Goal: Task Accomplishment & Management: Complete application form

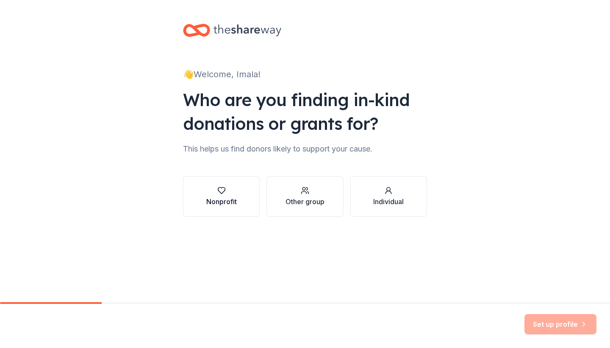
click at [212, 195] on div "Nonprofit" at bounding box center [221, 196] width 31 height 20
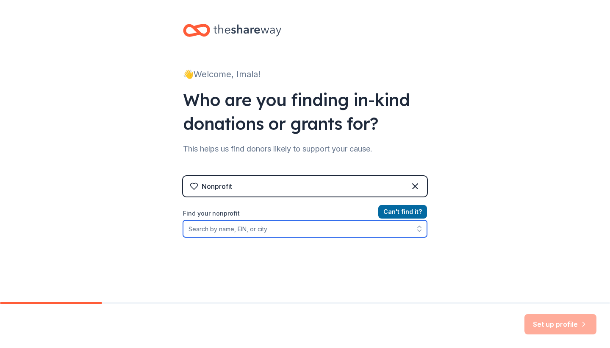
click at [237, 231] on input "Find your nonprofit" at bounding box center [305, 228] width 244 height 17
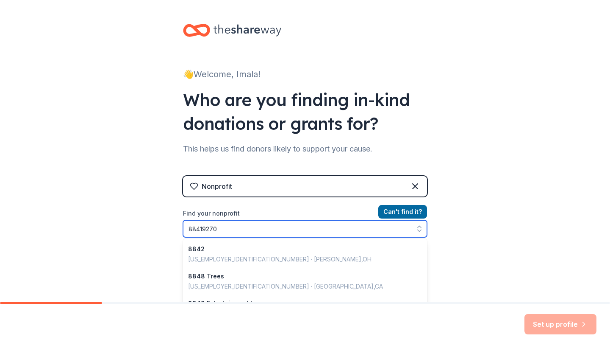
type input "884192707"
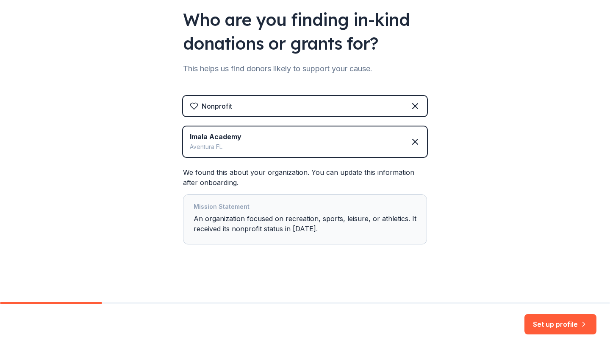
scroll to position [80, 0]
click at [548, 321] on button "Set up profile" at bounding box center [561, 324] width 72 height 20
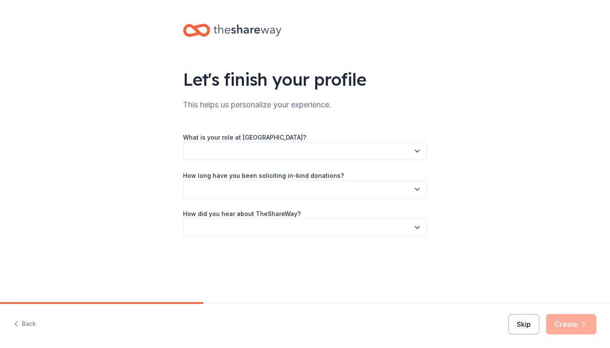
click at [524, 324] on button "Skip" at bounding box center [524, 324] width 31 height 20
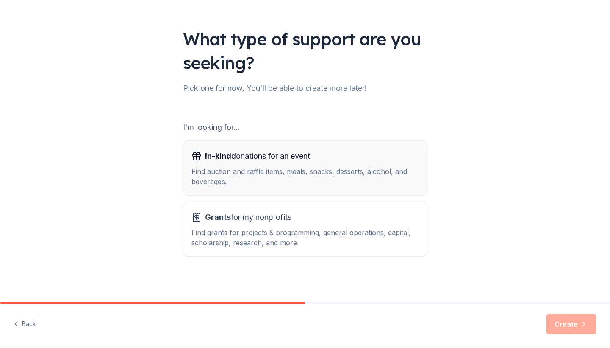
scroll to position [40, 0]
click at [303, 163] on div "In-kind donations for an event Find auction and raffle items, meals, snacks, de…" at bounding box center [305, 167] width 227 height 37
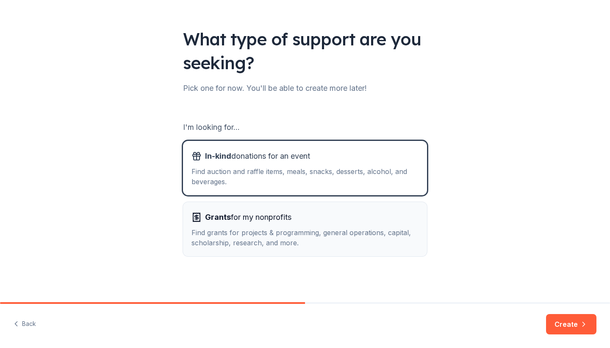
scroll to position [0, 0]
click at [563, 322] on button "Create" at bounding box center [571, 324] width 50 height 20
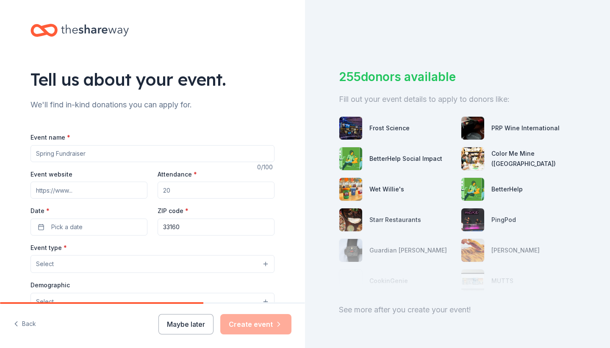
click at [94, 156] on input "Event name *" at bounding box center [153, 153] width 244 height 17
type input "F"
type input "Summer Travel 2026"
click at [177, 192] on input "Attendance *" at bounding box center [216, 189] width 117 height 17
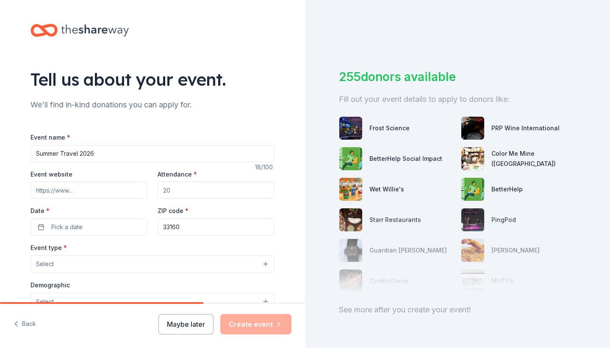
click at [177, 192] on input "Attendance *" at bounding box center [216, 189] width 117 height 17
type input "50"
click at [98, 229] on button "Pick a date" at bounding box center [89, 226] width 117 height 17
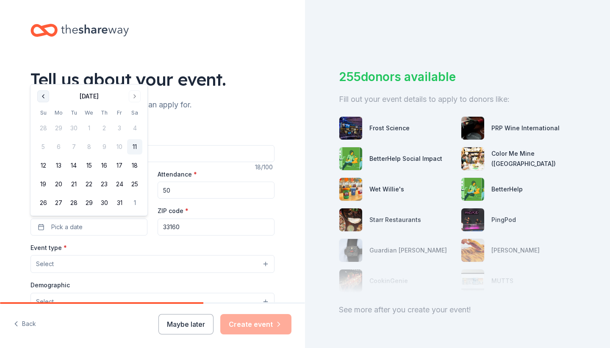
click at [45, 96] on button "Go to previous month" at bounding box center [43, 96] width 12 height 12
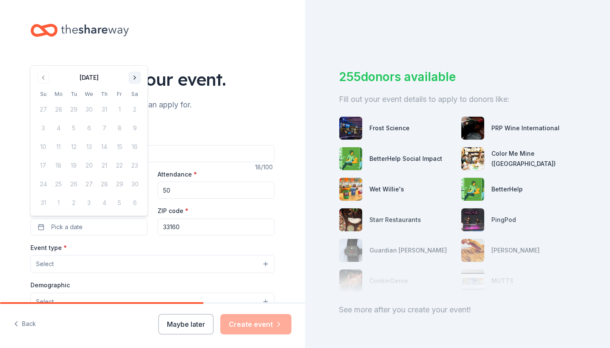
click at [135, 78] on button "Go to next month" at bounding box center [135, 78] width 12 height 12
click at [133, 96] on button "Go to next month" at bounding box center [135, 96] width 12 height 12
click at [133, 96] on th "Sa" at bounding box center [134, 93] width 15 height 9
click at [137, 77] on button "Go to next month" at bounding box center [135, 78] width 12 height 12
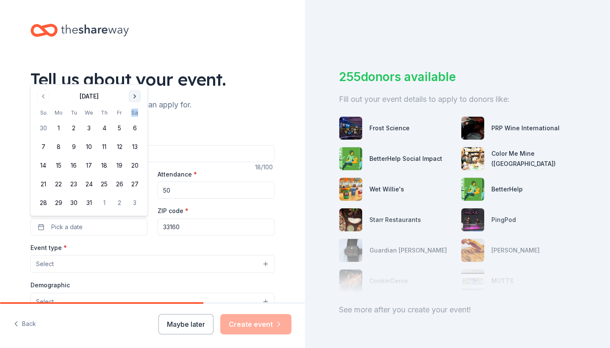
click at [133, 96] on button "Go to next month" at bounding box center [135, 96] width 12 height 12
click at [46, 146] on button "1" at bounding box center [43, 146] width 15 height 15
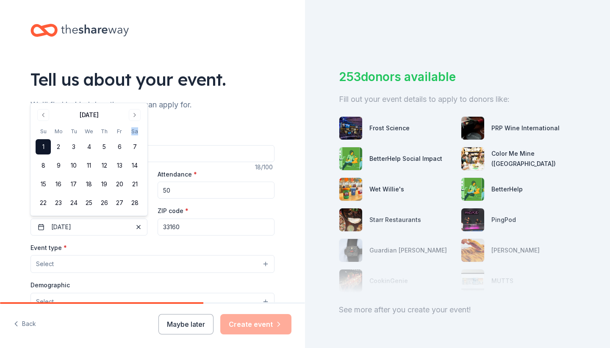
click at [73, 263] on button "Select" at bounding box center [153, 264] width 244 height 18
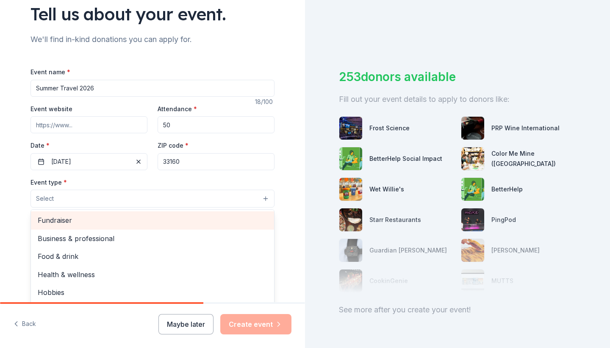
click at [64, 225] on div "Fundraiser" at bounding box center [152, 220] width 243 height 18
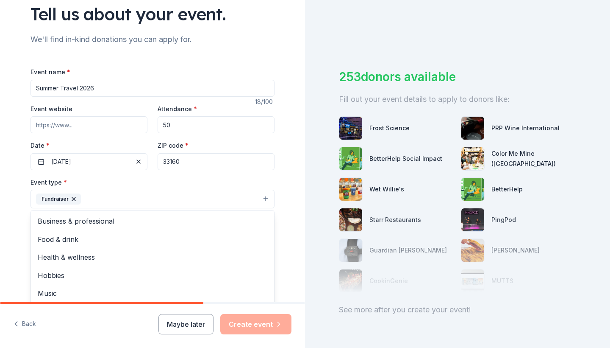
click at [16, 212] on div "Tell us about your event. We'll find in-kind donations you can apply for. Event…" at bounding box center [152, 217] width 305 height 565
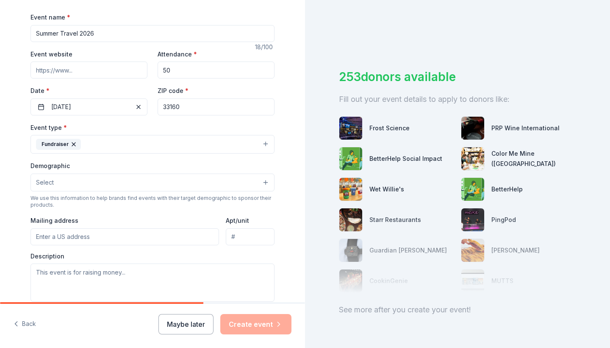
scroll to position [122, 0]
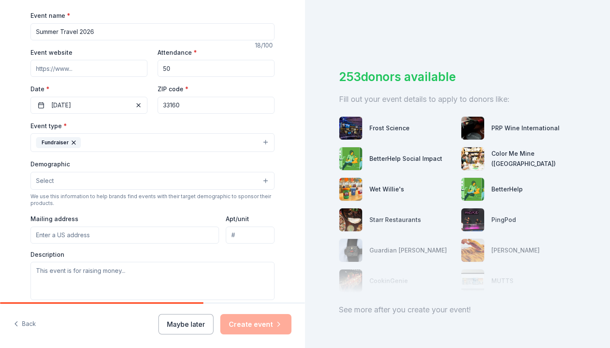
click at [102, 184] on button "Select" at bounding box center [153, 181] width 244 height 18
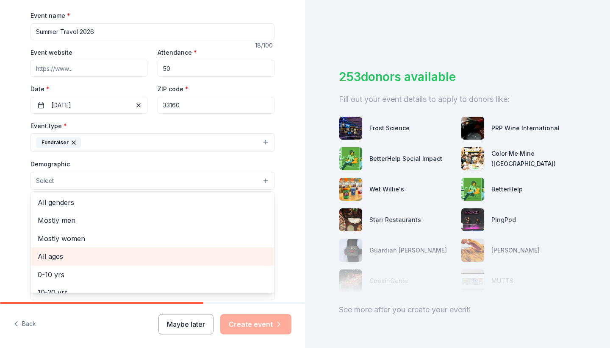
scroll to position [0, 0]
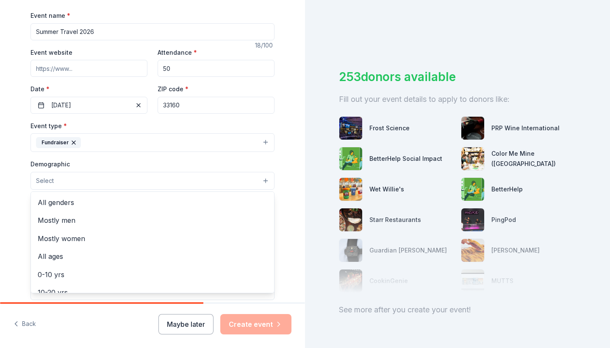
click at [14, 209] on div "Tell us about your event. We'll find in-kind donations you can apply for. Event…" at bounding box center [152, 160] width 305 height 565
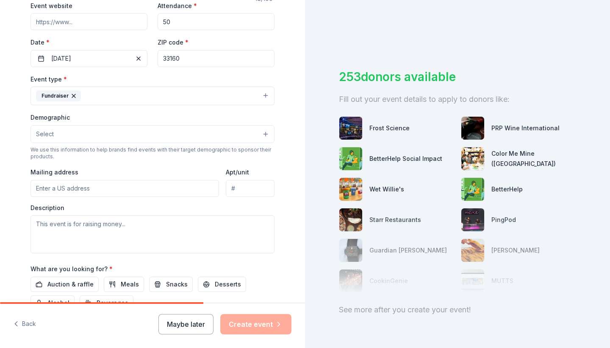
scroll to position [171, 0]
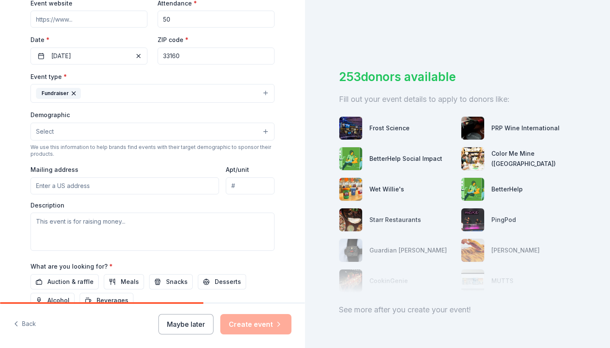
type input "18117 Biscayne Blvd suite 1605"
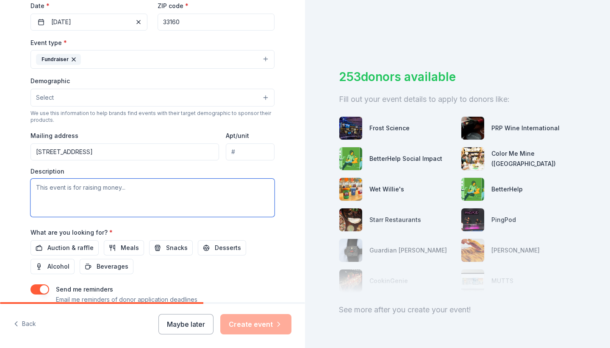
click at [61, 187] on textarea at bounding box center [153, 197] width 244 height 38
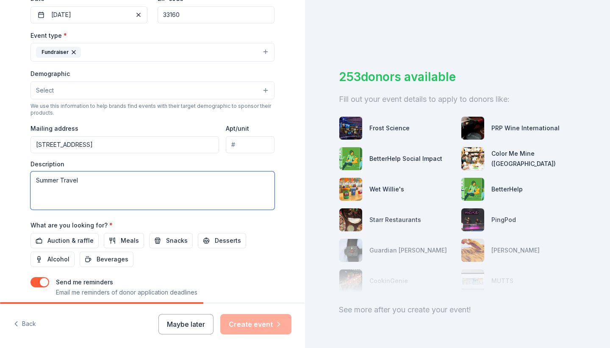
scroll to position [256, 0]
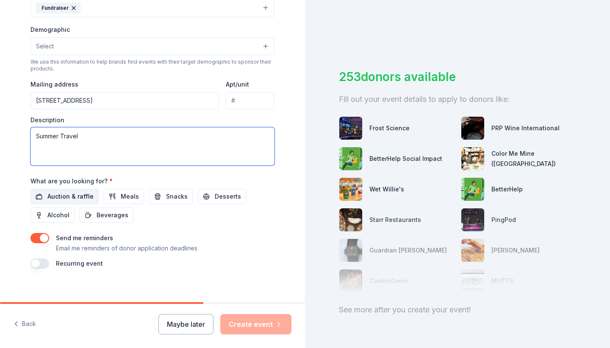
type textarea "Summer Travel"
click at [75, 195] on span "Auction & raffle" at bounding box center [70, 196] width 46 height 10
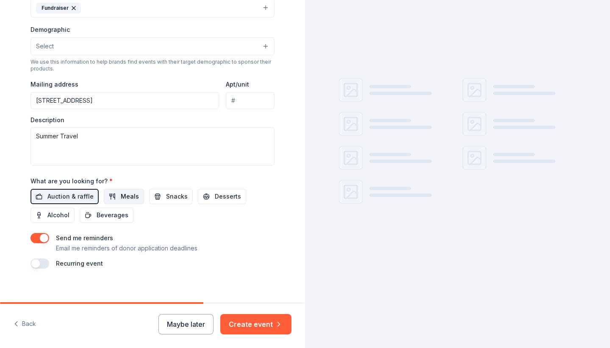
click at [131, 194] on span "Meals" at bounding box center [130, 196] width 18 height 10
click at [169, 195] on span "Snacks" at bounding box center [177, 196] width 22 height 10
click at [217, 195] on span "Desserts" at bounding box center [228, 196] width 26 height 10
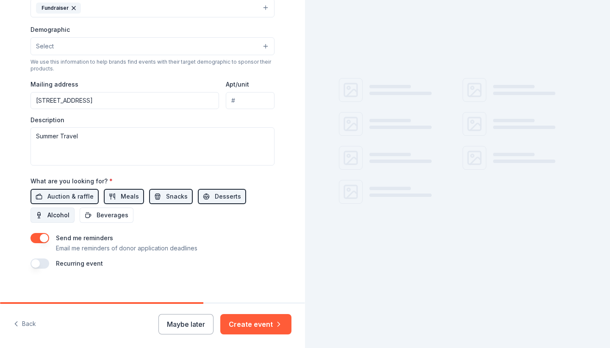
click at [46, 208] on button "Alcohol" at bounding box center [53, 214] width 44 height 15
click at [109, 215] on span "Beverages" at bounding box center [113, 215] width 32 height 10
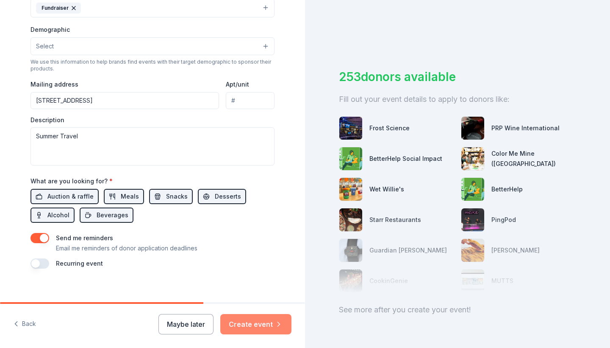
click at [260, 324] on button "Create event" at bounding box center [255, 324] width 71 height 20
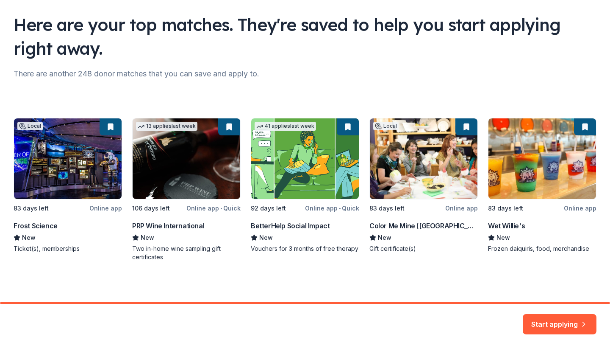
scroll to position [55, 0]
click at [567, 319] on button "Start applying" at bounding box center [560, 319] width 74 height 20
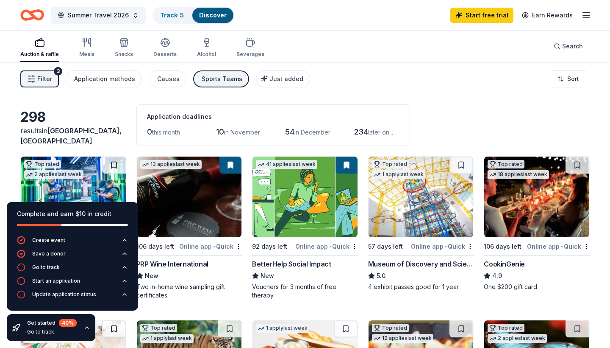
click at [361, 71] on div "Filter 3 Application methods Causes Sports Teams Just added Sort" at bounding box center [305, 79] width 610 height 34
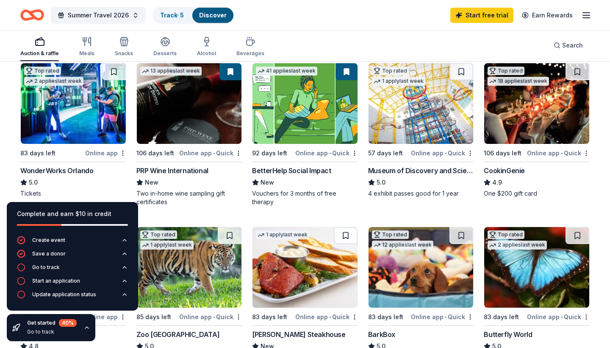
scroll to position [94, 0]
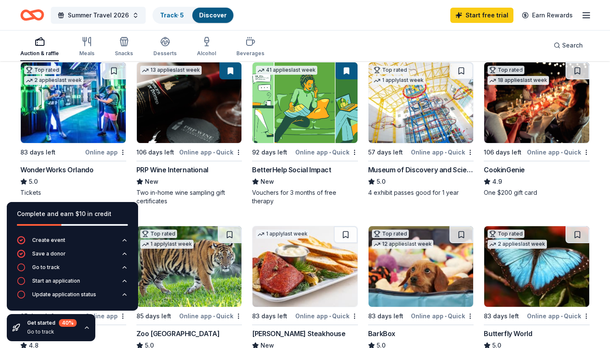
click at [218, 151] on div "Online app • Quick" at bounding box center [210, 152] width 63 height 11
click at [122, 14] on span "Summer Travel 2026" at bounding box center [98, 15] width 61 height 10
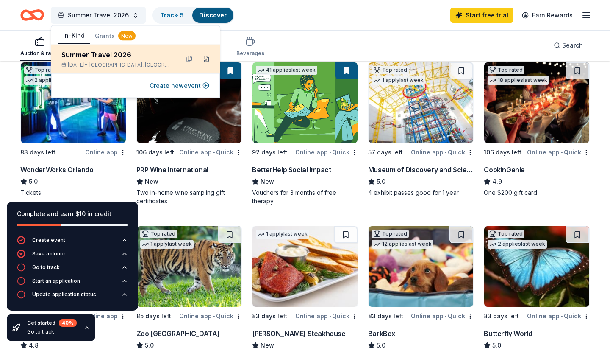
click at [206, 58] on button at bounding box center [207, 59] width 14 height 14
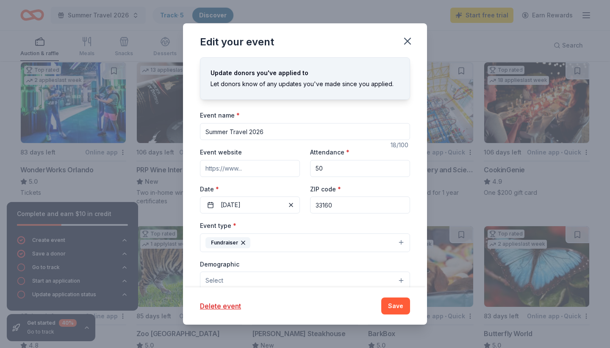
drag, startPoint x: 272, startPoint y: 133, endPoint x: 178, endPoint y: 131, distance: 93.7
click at [178, 131] on div "Edit your event Update donors you've applied to Let donors know of any updates …" at bounding box center [305, 174] width 610 height 348
paste input "Goal for Gothia: Play It Forward Raffle"
type input "Goal for Gothia: Play It Forward Raffle"
click at [327, 167] on input "50" at bounding box center [360, 168] width 100 height 17
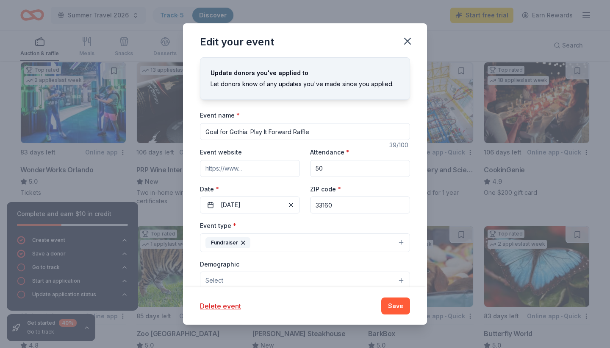
click at [327, 167] on input "50" at bounding box center [360, 168] width 100 height 17
click at [268, 203] on button "02/01/2026" at bounding box center [250, 204] width 100 height 17
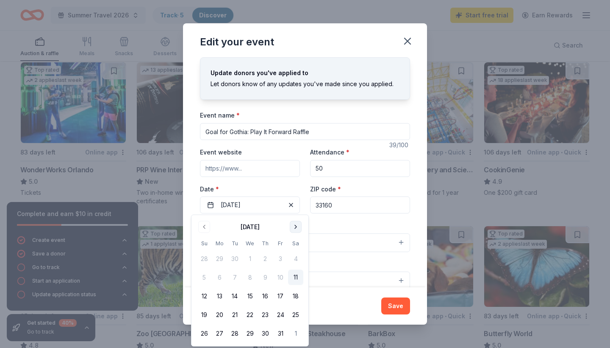
click at [294, 226] on button "Go to next month" at bounding box center [296, 227] width 12 height 12
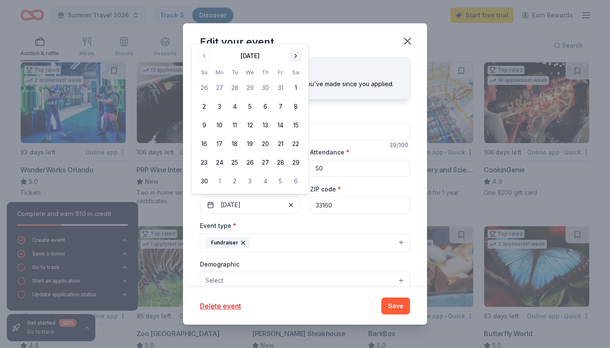
click at [295, 55] on button "Go to next month" at bounding box center [296, 56] width 12 height 12
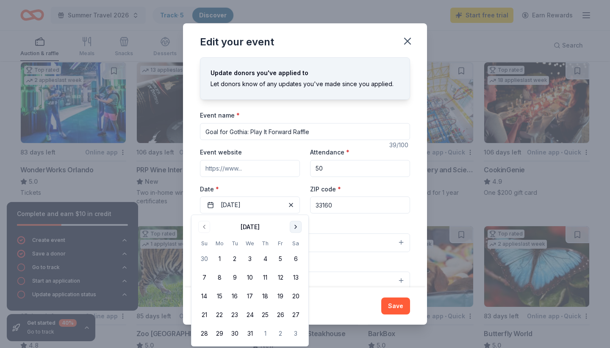
click at [295, 55] on div "Edit your event" at bounding box center [305, 40] width 244 height 34
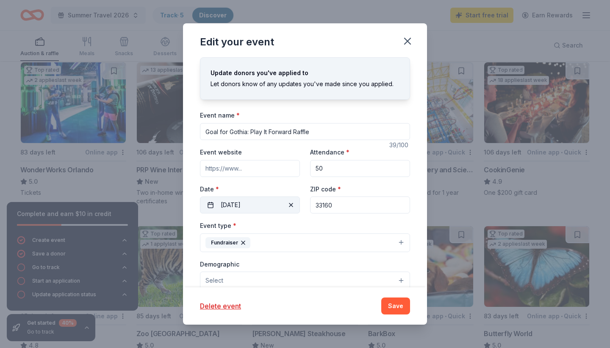
click at [240, 203] on button "02/01/2026" at bounding box center [250, 204] width 100 height 17
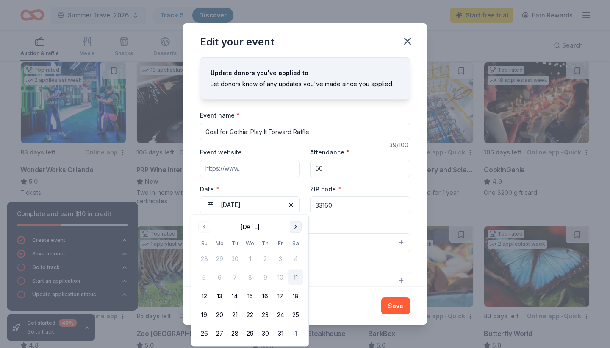
click at [295, 226] on button "Go to next month" at bounding box center [296, 227] width 12 height 12
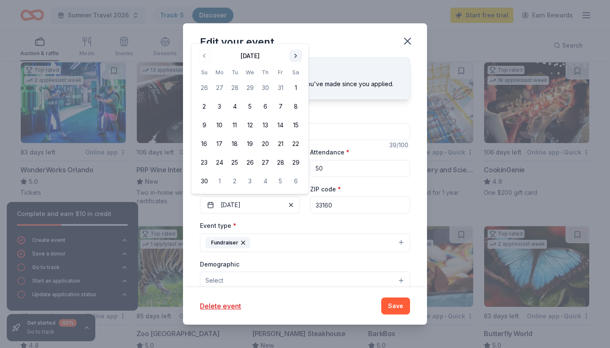
click at [296, 58] on button "Go to next month" at bounding box center [296, 56] width 12 height 12
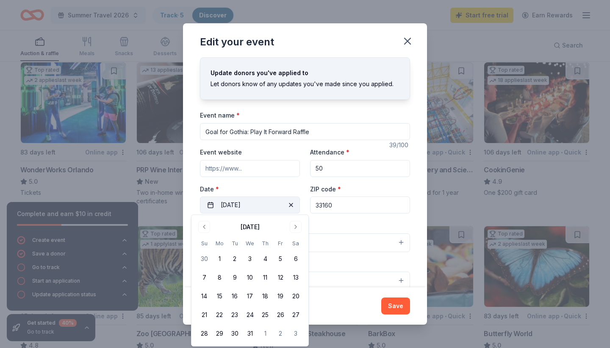
click at [242, 203] on button "02/01/2026" at bounding box center [250, 204] width 100 height 17
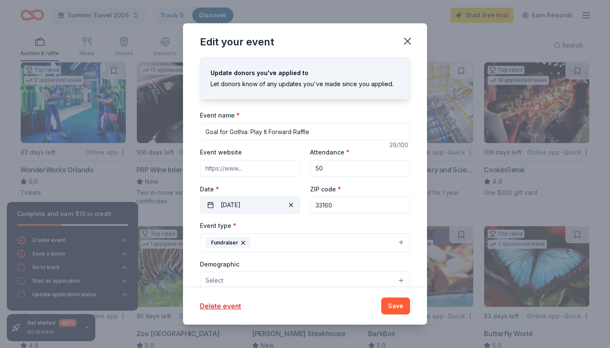
click at [242, 203] on button "02/01/2026" at bounding box center [250, 204] width 100 height 17
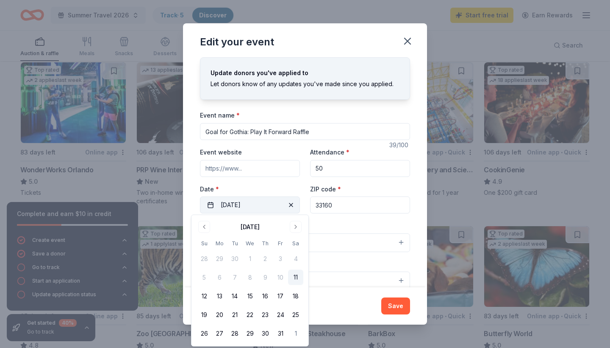
click at [242, 203] on button "02/01/2026" at bounding box center [250, 204] width 100 height 17
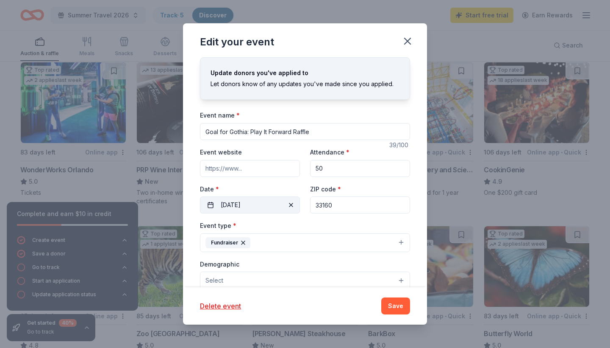
click at [242, 203] on button "02/01/2026" at bounding box center [250, 204] width 100 height 17
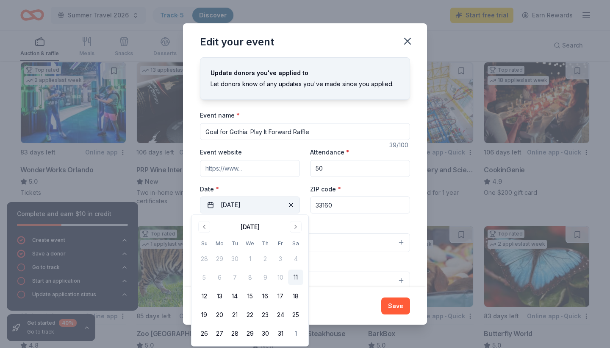
click at [242, 203] on button "02/01/2026" at bounding box center [250, 204] width 100 height 17
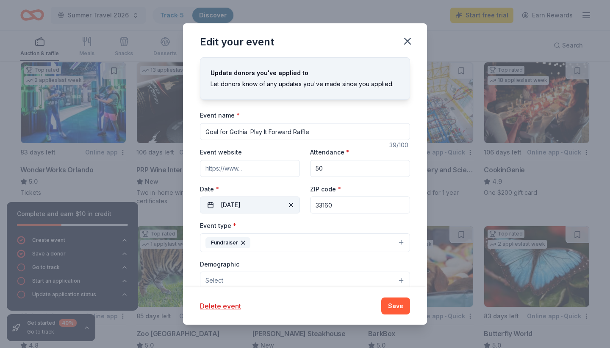
click at [242, 203] on button "02/01/2026" at bounding box center [250, 204] width 100 height 17
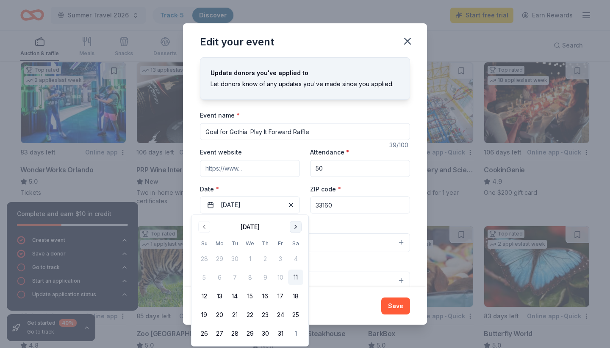
click at [295, 228] on button "Go to next month" at bounding box center [296, 227] width 12 height 12
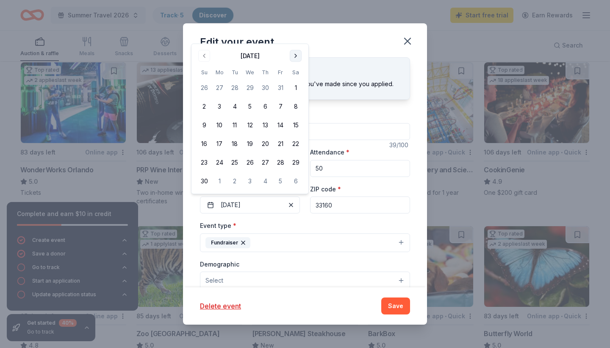
click at [295, 61] on button "Go to next month" at bounding box center [296, 56] width 12 height 12
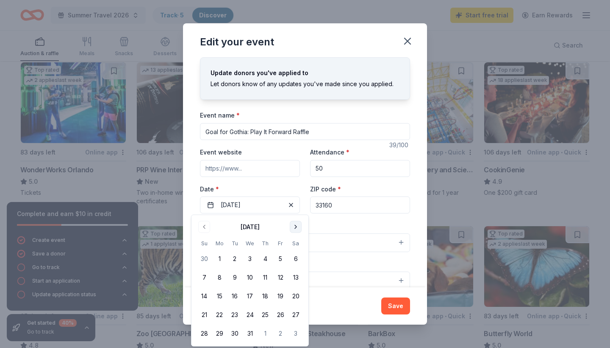
click at [296, 227] on button "Go to next month" at bounding box center [296, 227] width 12 height 12
click at [297, 228] on button "Go to next month" at bounding box center [296, 227] width 12 height 12
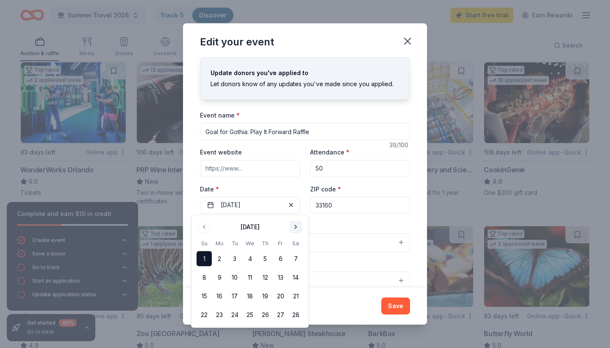
click at [297, 228] on button "Go to next month" at bounding box center [296, 227] width 12 height 12
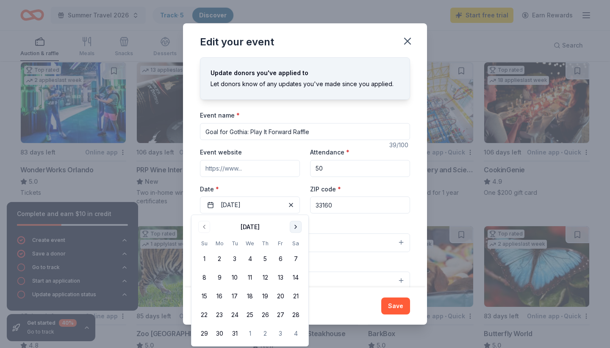
click at [297, 228] on button "Go to next month" at bounding box center [296, 227] width 12 height 12
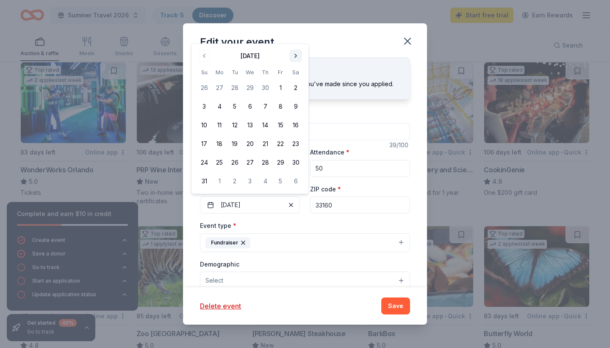
click at [296, 59] on button "Go to next month" at bounding box center [296, 56] width 12 height 12
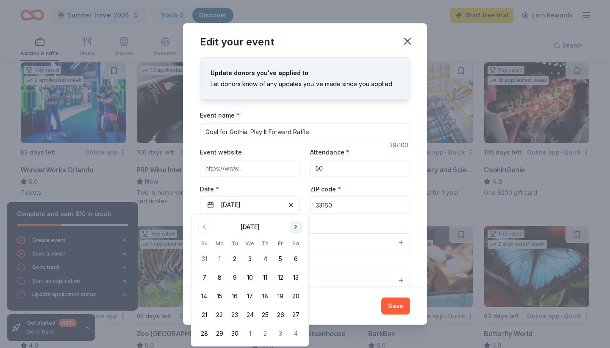
click at [293, 227] on button "Go to next month" at bounding box center [296, 227] width 12 height 12
click at [205, 228] on button "Go to previous month" at bounding box center [204, 227] width 12 height 12
click at [223, 257] on button "1" at bounding box center [219, 258] width 15 height 15
click at [342, 221] on div "Event type * Fundraiser" at bounding box center [305, 236] width 210 height 32
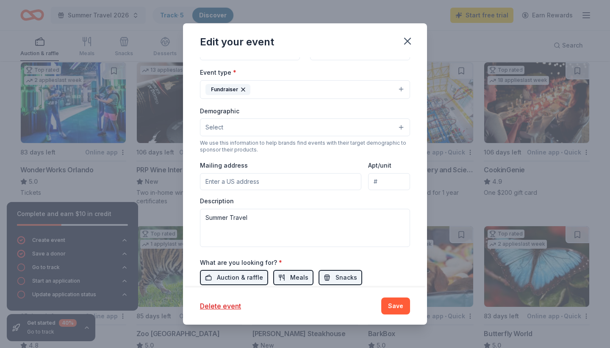
scroll to position [176, 0]
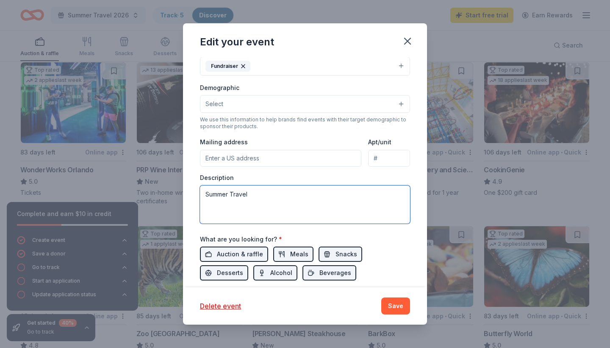
click at [258, 193] on textarea "Summer Travel" at bounding box center [305, 204] width 210 height 38
type textarea "S"
paste textarea "Imala Academy and FTL UTD are raising funds to send our U16 Girls Team to the G…"
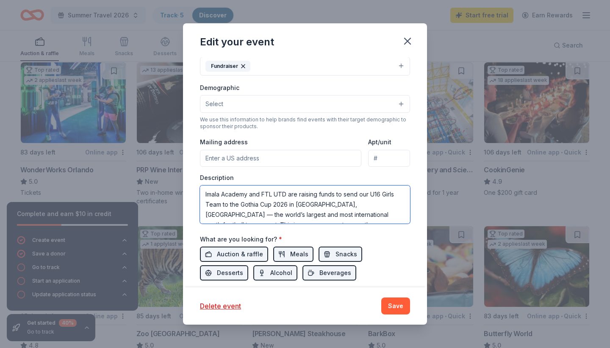
scroll to position [0, 0]
drag, startPoint x: 252, startPoint y: 193, endPoint x: 297, endPoint y: 192, distance: 45.0
click at [297, 192] on textarea "Imala Academy and FTL UTD are raising funds to send our U16 Girls Team to the G…" at bounding box center [305, 204] width 210 height 38
drag, startPoint x: 283, startPoint y: 204, endPoint x: 333, endPoint y: 203, distance: 50.0
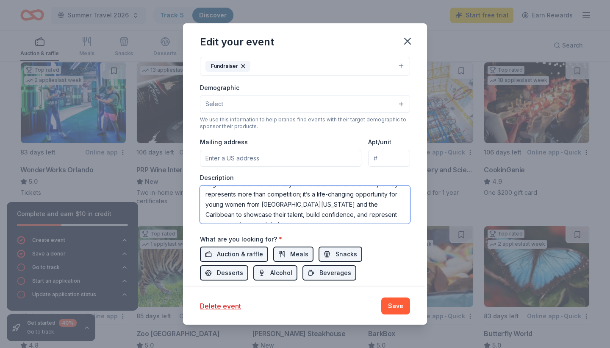
click at [333, 203] on textarea "Imala Academy is raising funds to send our U16 Girls Team to the Gothia Cup 202…" at bounding box center [305, 204] width 210 height 38
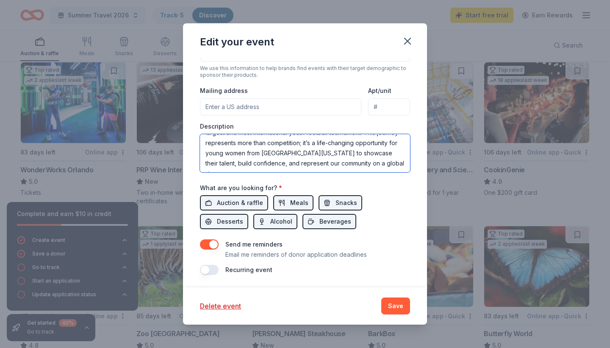
scroll to position [227, 0]
type textarea "Imala Academy is raising funds to send our U16 Girls Team to the Gothia Cup 202…"
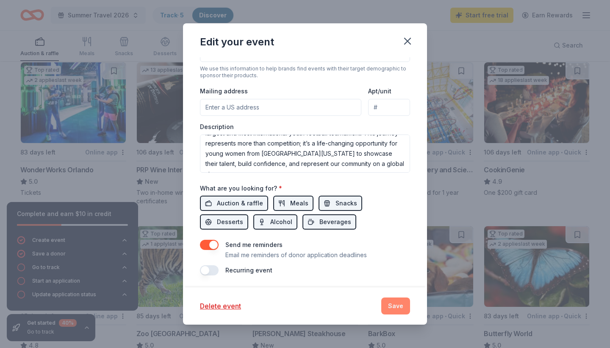
click at [401, 306] on button "Save" at bounding box center [396, 305] width 29 height 17
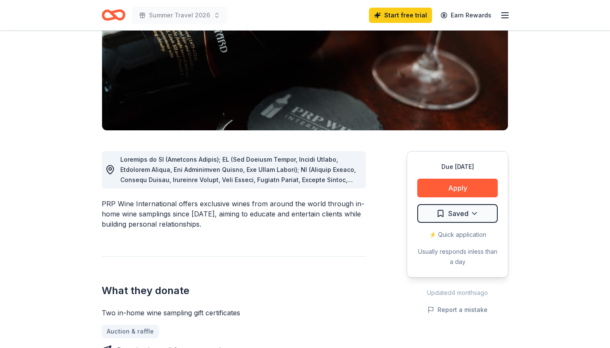
scroll to position [149, 0]
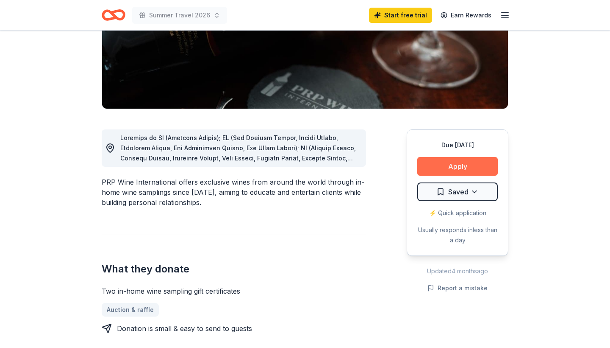
click at [454, 167] on button "Apply" at bounding box center [458, 166] width 81 height 19
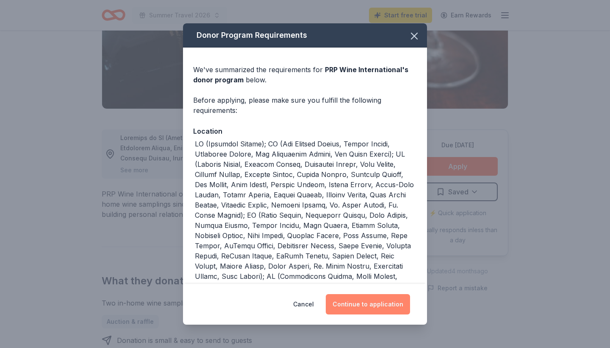
click at [365, 303] on button "Continue to application" at bounding box center [368, 304] width 84 height 20
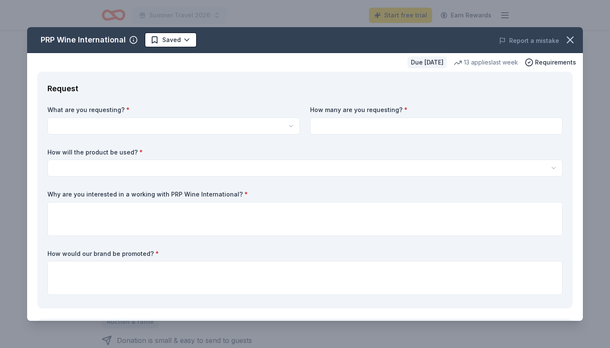
scroll to position [0, 0]
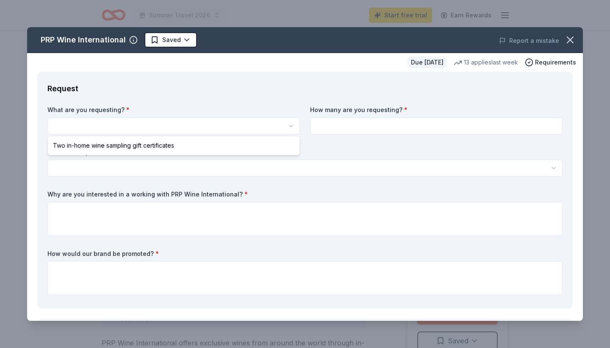
click at [187, 130] on html "Summer Travel 2026 Start free trial Earn Rewards Due in 106 days Share PRP Wine…" at bounding box center [305, 174] width 610 height 348
select select "Two in-home wine sampling gift certificates"
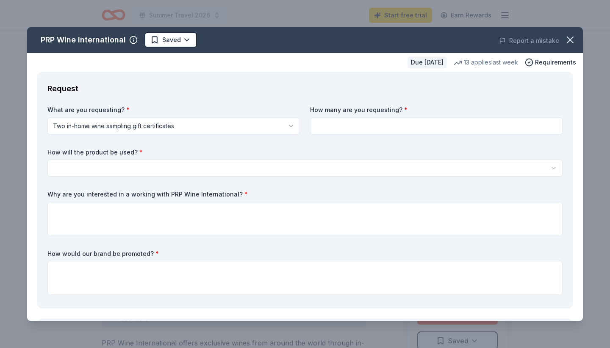
click at [357, 129] on input at bounding box center [436, 125] width 253 height 17
type input "2"
click at [130, 165] on html "Summer Travel 2026 Start free trial Earn Rewards Due in 106 days Share PRP Wine…" at bounding box center [305, 174] width 610 height 348
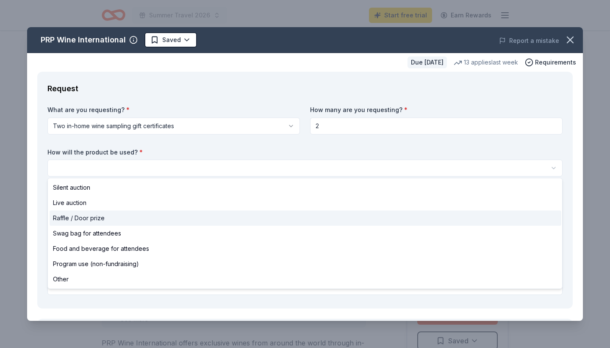
select select "raffleDoorPrize"
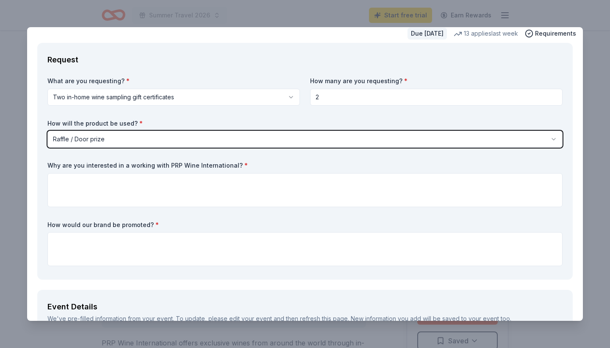
scroll to position [29, 0]
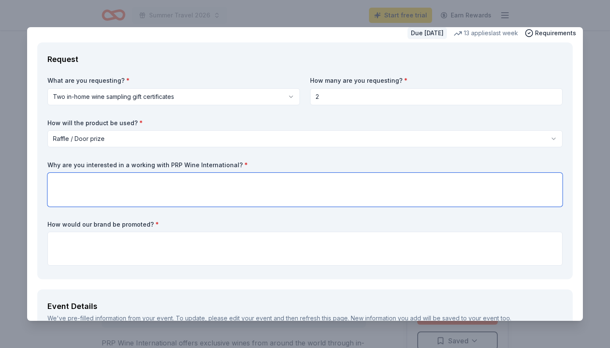
click at [70, 186] on textarea at bounding box center [305, 190] width 516 height 34
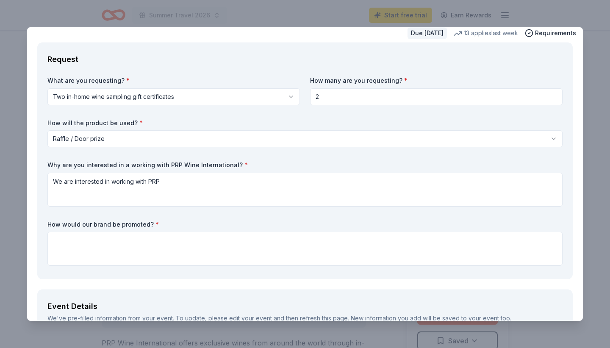
drag, startPoint x: 48, startPoint y: 162, endPoint x: 236, endPoint y: 161, distance: 187.8
click at [236, 161] on label "Why are you interested in a working with PRP Wine International? *" at bounding box center [305, 165] width 516 height 8
click at [41, 164] on div "Request What are you requesting? * Two in-home wine sampling gift certificates …" at bounding box center [305, 160] width 536 height 237
drag, startPoint x: 50, startPoint y: 164, endPoint x: 147, endPoint y: 165, distance: 97.1
click at [147, 165] on label "Why are you interested in a working with PRP Wine International? *" at bounding box center [305, 165] width 516 height 8
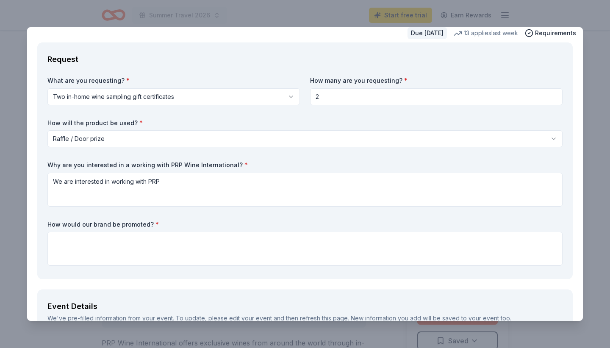
click at [147, 165] on label "Why are you interested in a working with PRP Wine International? *" at bounding box center [305, 165] width 516 height 8
click at [147, 162] on label "Why are you interested in a working with PRP Wine International? *" at bounding box center [305, 165] width 516 height 8
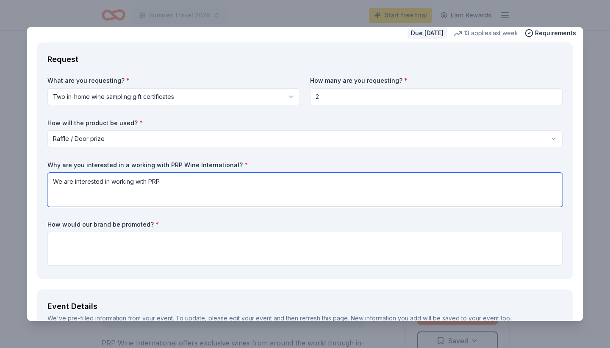
drag, startPoint x: 160, startPoint y: 183, endPoint x: 44, endPoint y: 174, distance: 116.1
click at [44, 174] on div "Request What are you requesting? * Two in-home wine sampling gift certificates …" at bounding box center [305, 160] width 536 height 237
paste textarea "’re interested in working with PRP International because of the genuine connect…"
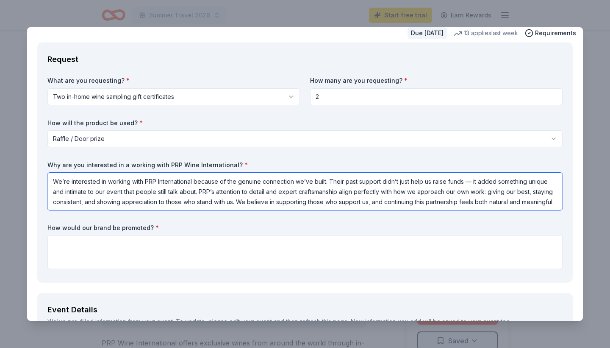
drag, startPoint x: 106, startPoint y: 192, endPoint x: 123, endPoint y: 191, distance: 16.6
click at [123, 191] on textarea "We’re interested in working with PRP International because of the genuine conne…" at bounding box center [305, 191] width 516 height 37
type textarea "We’re interested in working with PRP International because of the genuine conne…"
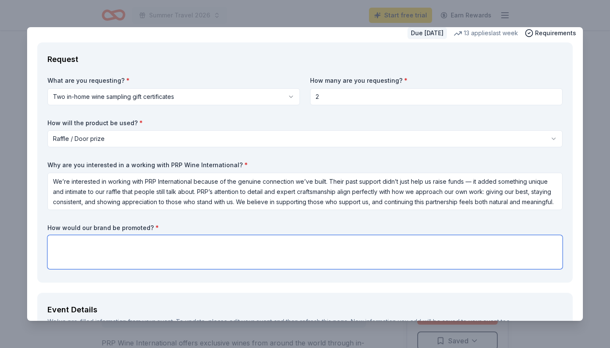
click at [87, 242] on textarea at bounding box center [305, 252] width 516 height 34
paste textarea "Each raffle item will be featured with a dedicated social media post highlighti…"
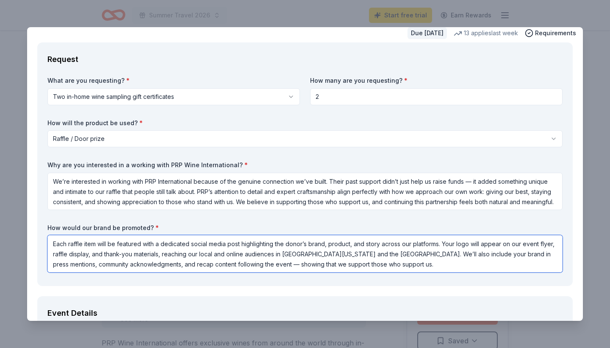
drag, startPoint x: 321, startPoint y: 254, endPoint x: 374, endPoint y: 255, distance: 52.6
click at [374, 255] on textarea "Each raffle item will be featured with a dedicated social media post highlighti…" at bounding box center [305, 253] width 516 height 37
drag, startPoint x: 415, startPoint y: 254, endPoint x: 459, endPoint y: 255, distance: 43.7
click at [459, 255] on textarea "Each raffle item will be featured with a dedicated social media post highlighti…" at bounding box center [305, 253] width 516 height 37
click at [363, 260] on textarea "Each raffle item will be featured with a dedicated social media post highlighti…" at bounding box center [305, 253] width 516 height 37
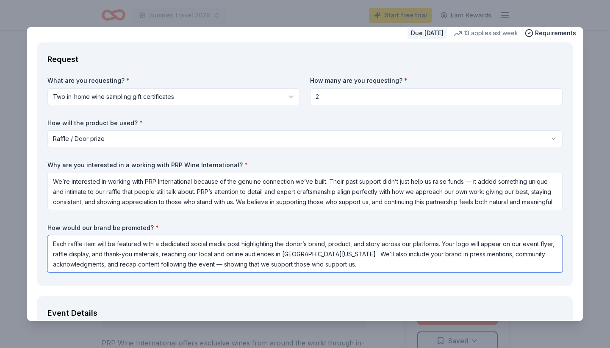
drag, startPoint x: 326, startPoint y: 251, endPoint x: 332, endPoint y: 265, distance: 14.6
click at [332, 265] on textarea "Each raffle item will be featured with a dedicated social media post highlighti…" at bounding box center [305, 253] width 516 height 37
drag, startPoint x: 414, startPoint y: 251, endPoint x: 462, endPoint y: 254, distance: 48.0
click at [462, 254] on textarea "Each raffle item will be featured with a dedicated social media post highlighti…" at bounding box center [305, 253] width 516 height 37
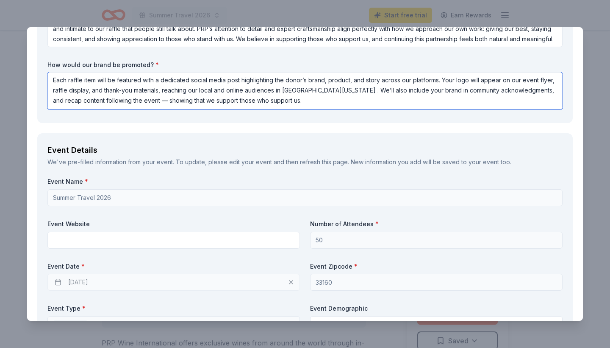
scroll to position [193, 0]
type textarea "Each raffle item will be featured with a dedicated social media post highlighti…"
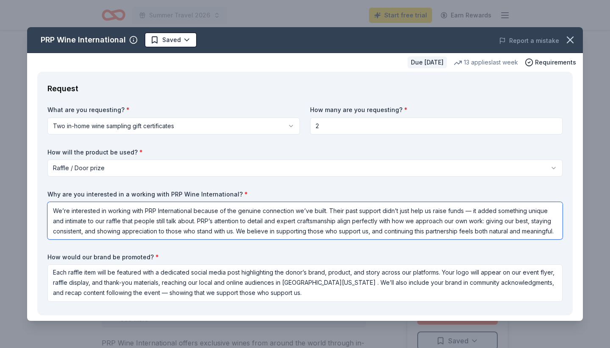
scroll to position [1, 0]
drag, startPoint x: 52, startPoint y: 210, endPoint x: 150, endPoint y: 245, distance: 103.8
click at [150, 245] on div "What are you requesting? * Two in-home wine sampling gift certificates Two in-h…" at bounding box center [305, 205] width 516 height 199
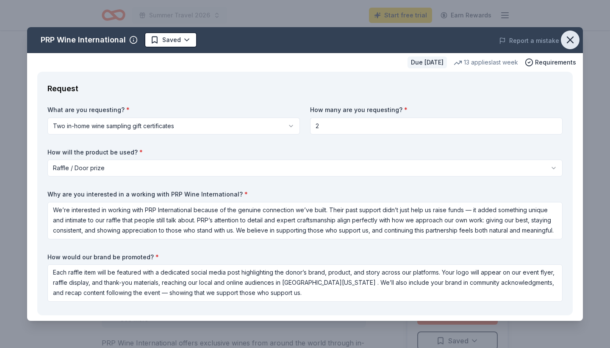
click at [578, 37] on button "button" at bounding box center [570, 40] width 19 height 19
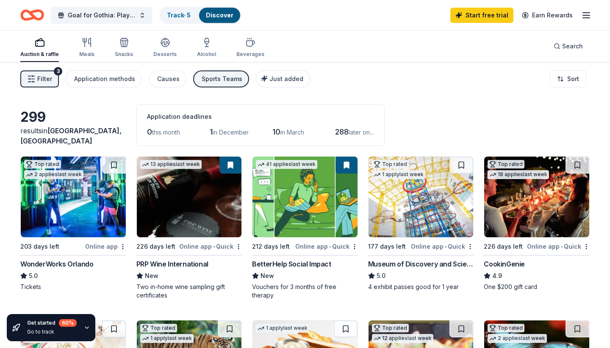
click at [230, 244] on div "Online app • Quick" at bounding box center [210, 246] width 63 height 11
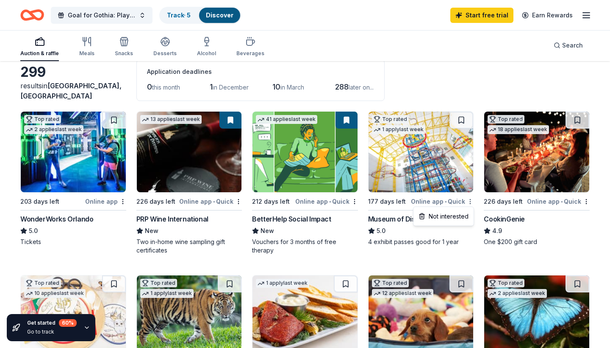
click at [471, 201] on html "Goal for Gothia: Play It Forward Raffle Track · 5 Discover Start free trial Ear…" at bounding box center [305, 129] width 610 height 348
click at [444, 198] on html "Goal for Gothia: Play It Forward Raffle Track · 5 Discover Start free trial Ear…" at bounding box center [305, 129] width 610 height 348
click at [438, 201] on div "Online app • Quick" at bounding box center [442, 201] width 63 height 11
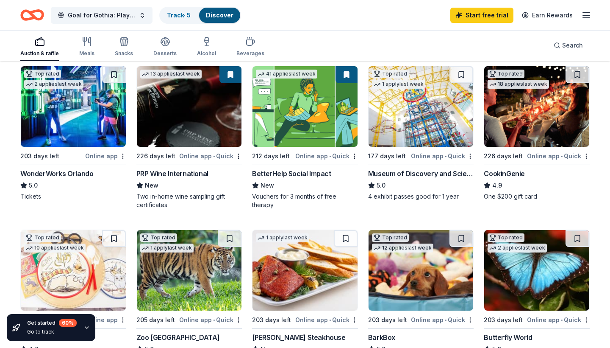
scroll to position [90, 0]
click at [505, 173] on div "CookinGenie" at bounding box center [504, 173] width 41 height 10
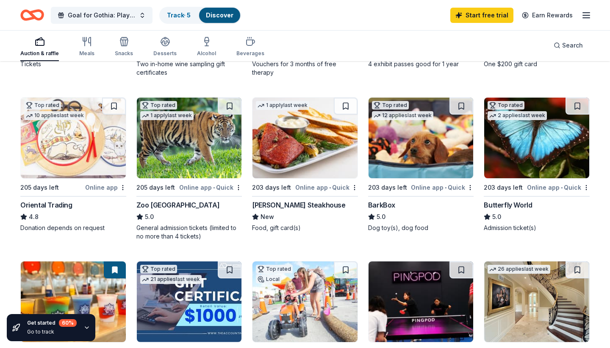
scroll to position [231, 0]
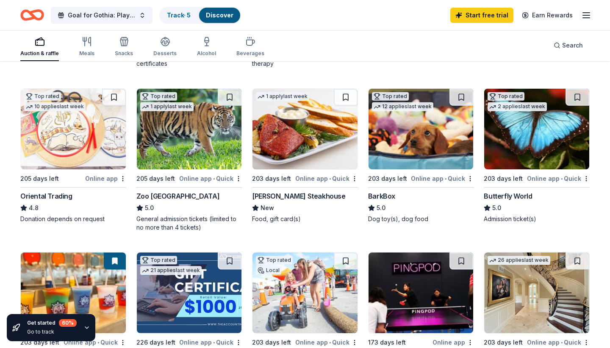
click at [428, 176] on div "Online app • Quick" at bounding box center [442, 178] width 63 height 11
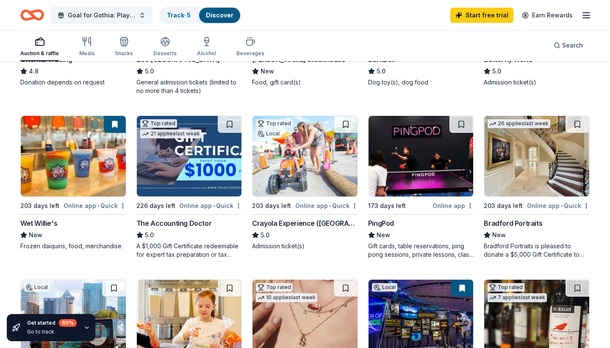
scroll to position [379, 0]
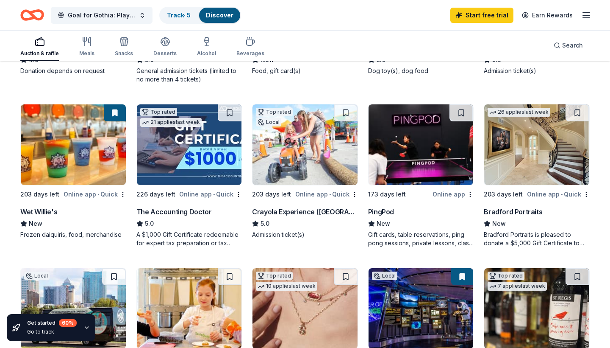
click at [541, 193] on div "Online app • Quick" at bounding box center [558, 194] width 63 height 11
click at [114, 17] on span "Goal for Gothia: Play It Forward Raffle" at bounding box center [102, 15] width 68 height 10
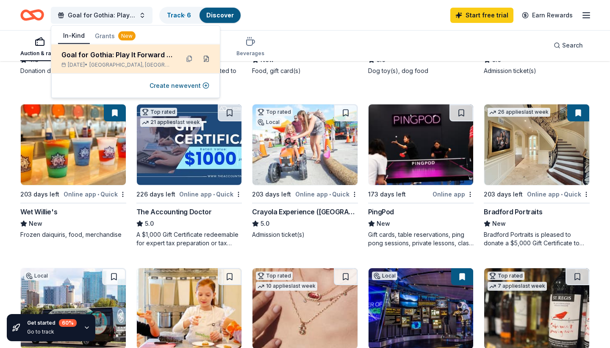
click at [205, 59] on button at bounding box center [207, 59] width 14 height 14
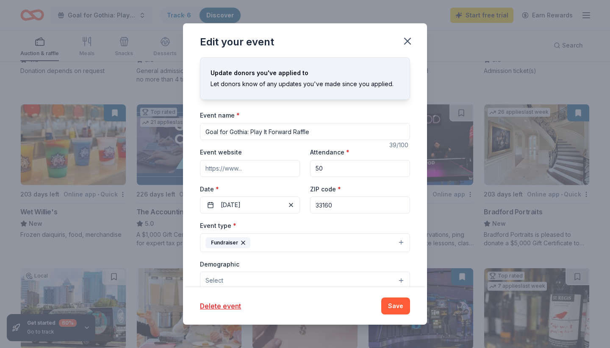
scroll to position [0, 0]
click at [404, 39] on icon "button" at bounding box center [408, 41] width 12 height 12
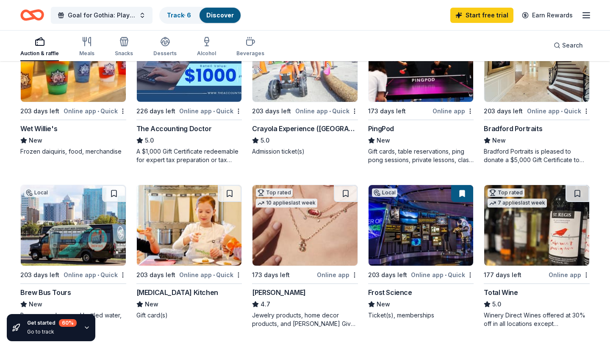
scroll to position [518, 0]
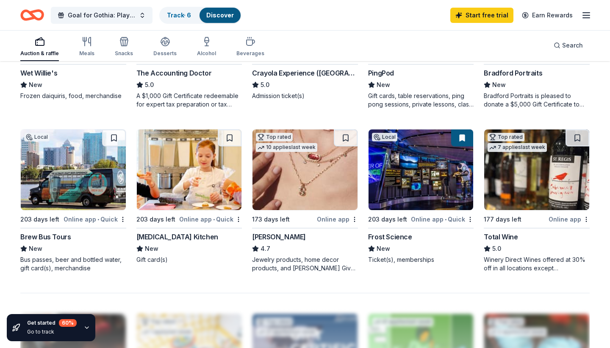
click at [84, 217] on div "Online app • Quick" at bounding box center [95, 219] width 63 height 11
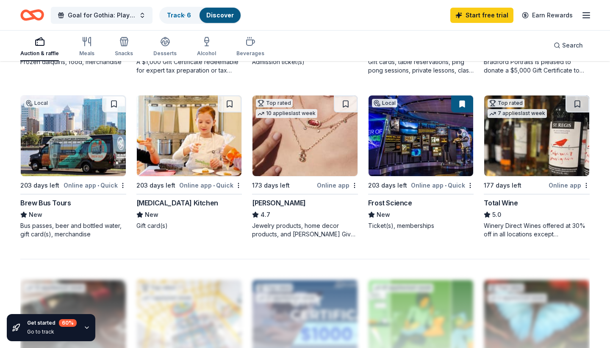
scroll to position [558, 0]
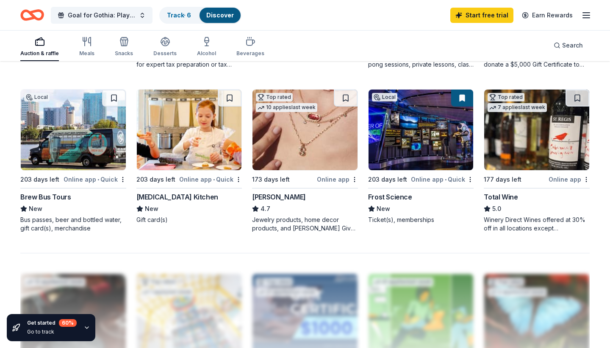
click at [427, 178] on div "Online app • Quick" at bounding box center [442, 179] width 63 height 11
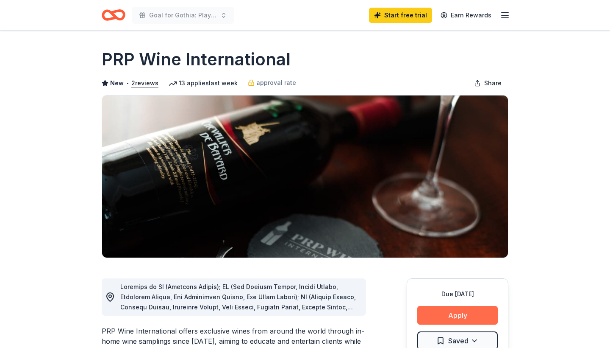
click at [439, 313] on button "Apply" at bounding box center [458, 315] width 81 height 19
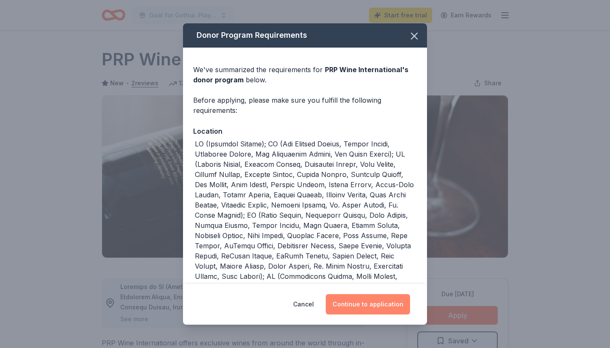
click at [356, 299] on button "Continue to application" at bounding box center [368, 304] width 84 height 20
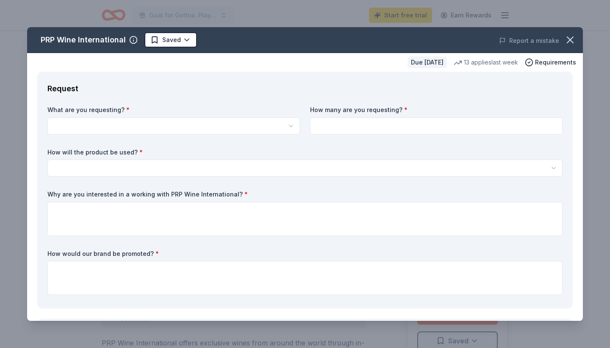
click at [157, 132] on body "Goal for Gothia: Play It Forward Raffle Start free trial Earn Rewards Due [DATE…" at bounding box center [305, 174] width 610 height 348
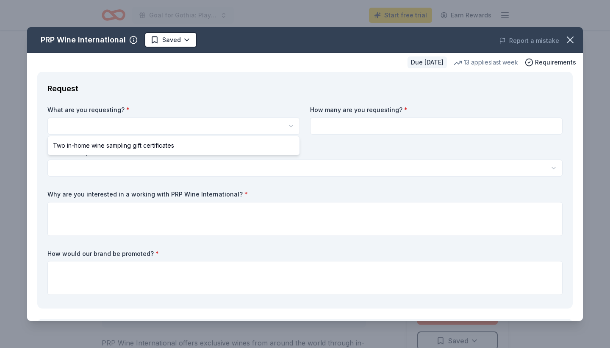
select select "Two in-home wine sampling gift certificates"
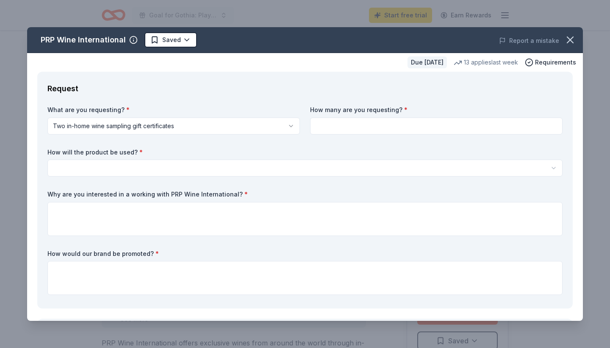
click at [327, 125] on input at bounding box center [436, 125] width 253 height 17
type input "2"
click at [170, 167] on html "Goal for Gothia: Play It Forward Raffle Start free trial Earn Rewards Due in 22…" at bounding box center [305, 174] width 610 height 348
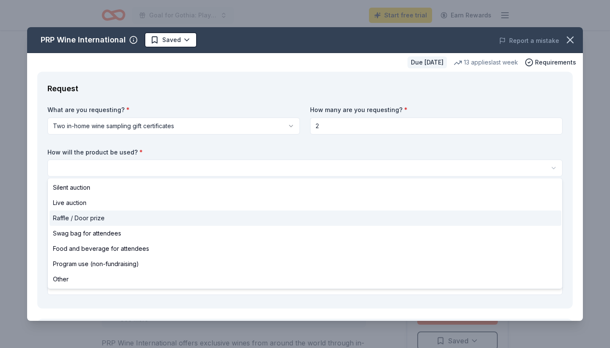
select select "raffleDoorPrize"
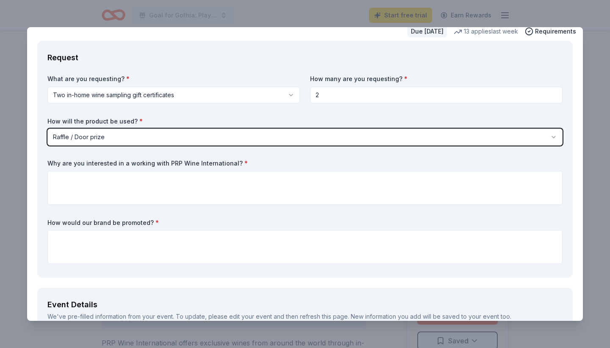
scroll to position [34, 0]
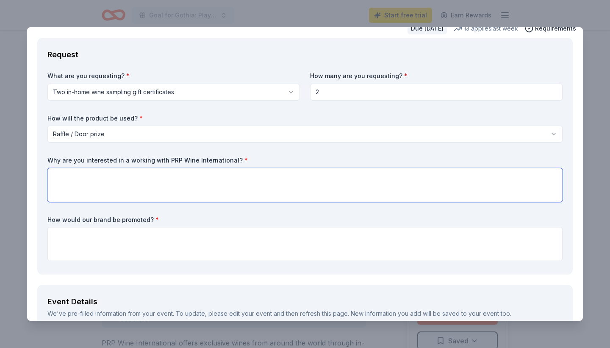
click at [89, 185] on textarea at bounding box center [305, 185] width 516 height 34
paste textarea "We’re interested in working with PRP International because of the genuine conne…"
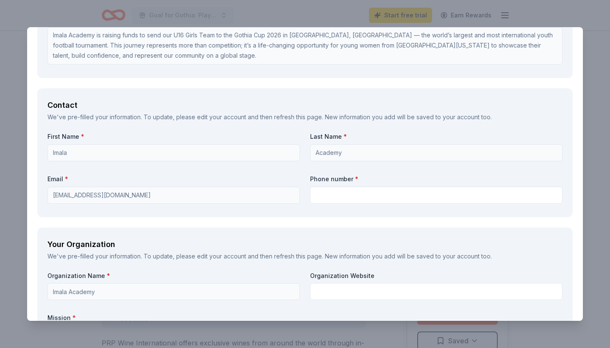
scroll to position [538, 0]
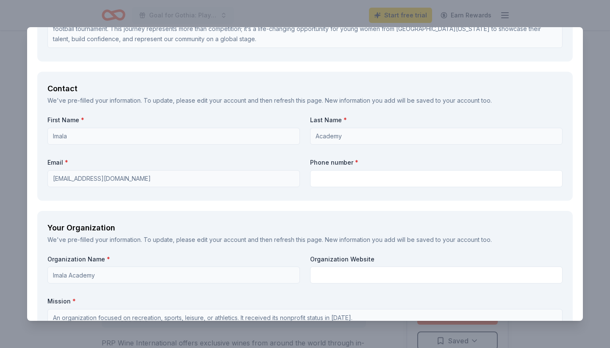
type textarea "We’re interested in working with PRP International because of the genuine conne…"
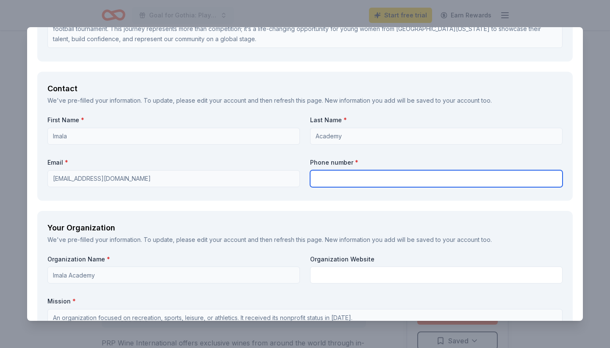
type input "5614844113"
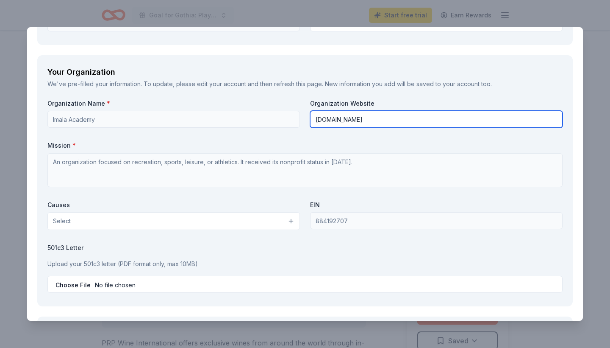
scroll to position [700, 0]
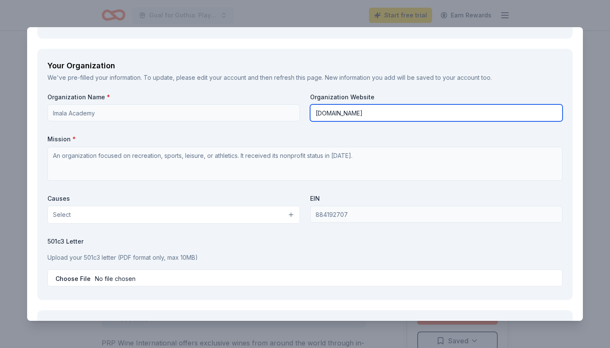
type input "[DOMAIN_NAME]"
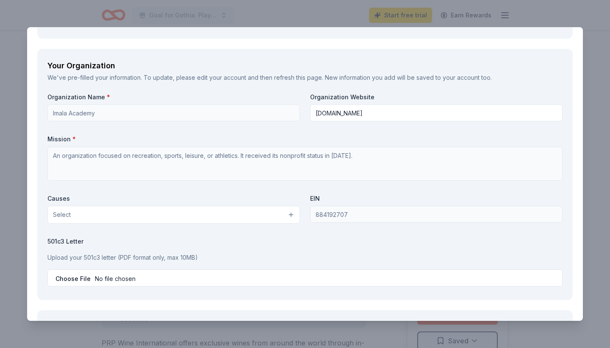
click at [186, 210] on button "Select" at bounding box center [173, 215] width 253 height 18
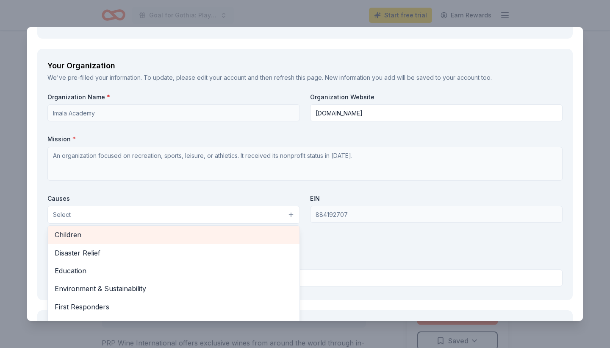
scroll to position [39, 0]
click at [98, 234] on span "Children" at bounding box center [174, 233] width 238 height 11
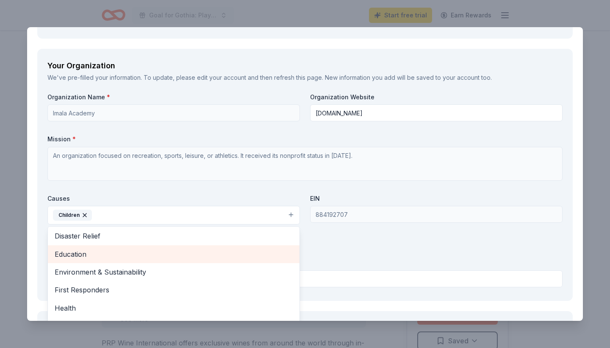
click at [88, 251] on span "Education" at bounding box center [174, 253] width 238 height 11
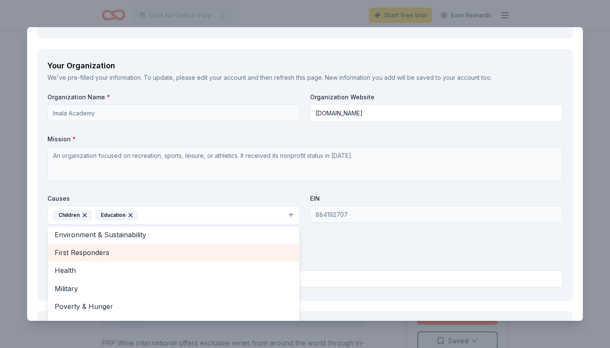
scroll to position [62, 0]
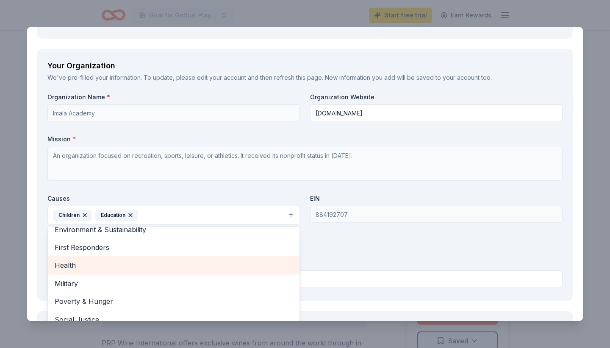
click at [91, 264] on span "Health" at bounding box center [174, 264] width 238 height 11
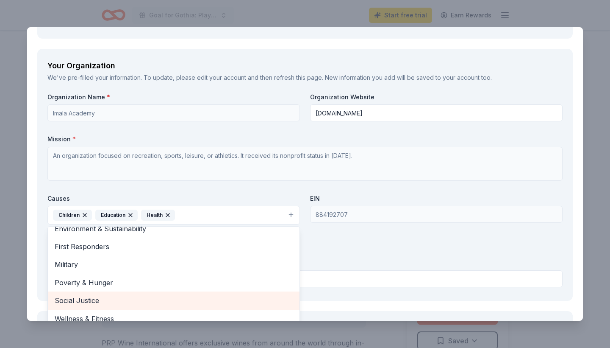
click at [89, 295] on span "Social Justice" at bounding box center [174, 300] width 238 height 11
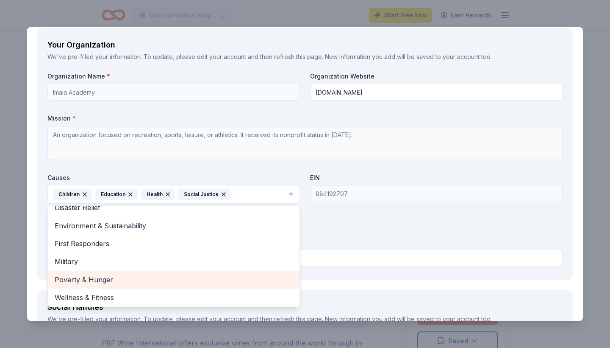
scroll to position [727, 0]
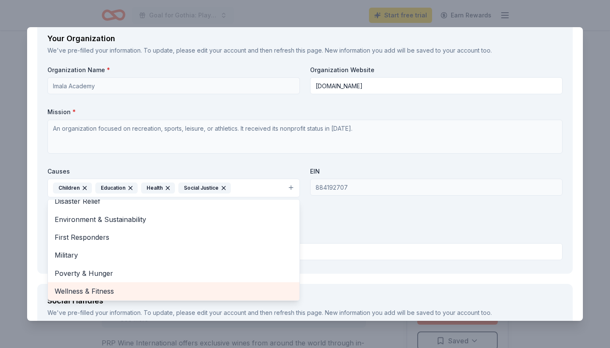
click at [92, 287] on span "Wellness & Fitness" at bounding box center [174, 290] width 238 height 11
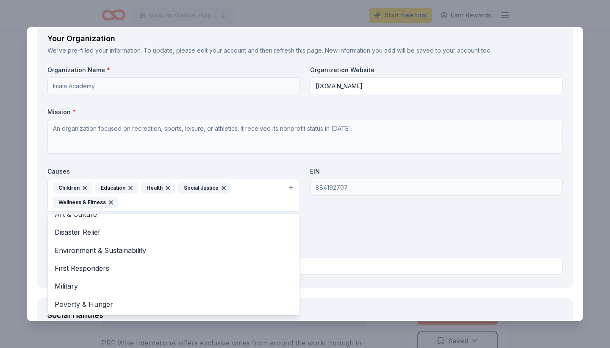
scroll to position [27, 0]
click at [42, 247] on div "Your Organization We've pre-filled your information. To update, please edit you…" at bounding box center [305, 155] width 536 height 266
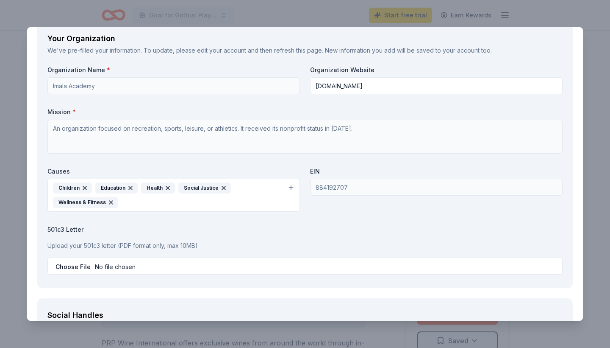
click at [137, 198] on div "Children Education Health Social Justice Wellness & Fitness" at bounding box center [168, 194] width 231 height 25
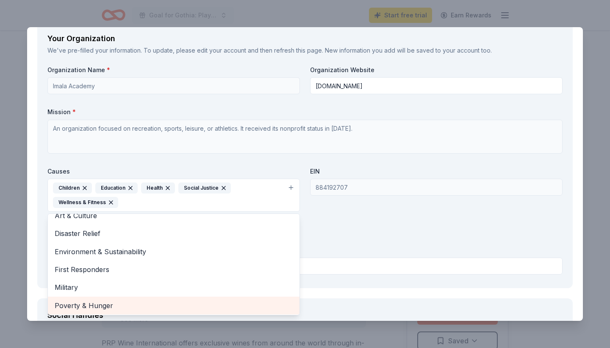
click at [107, 300] on span "Poverty & Hunger" at bounding box center [174, 305] width 238 height 11
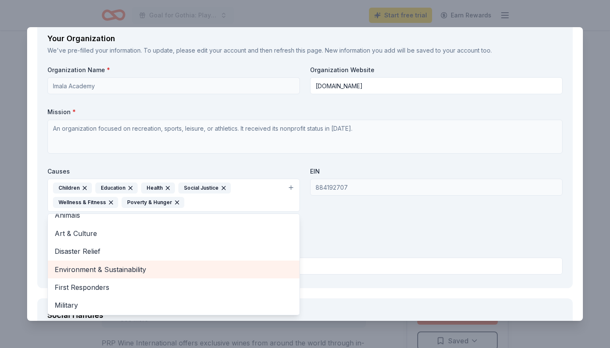
click at [80, 267] on span "Environment & Sustainability" at bounding box center [174, 269] width 238 height 11
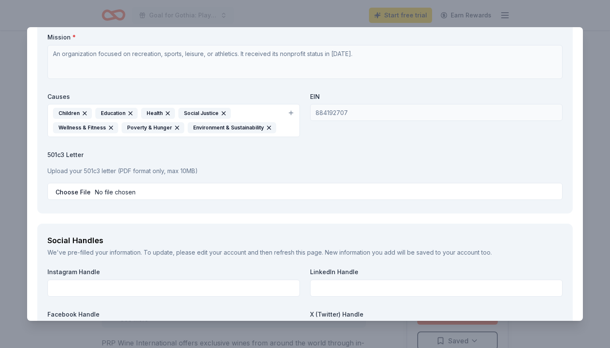
scroll to position [817, 0]
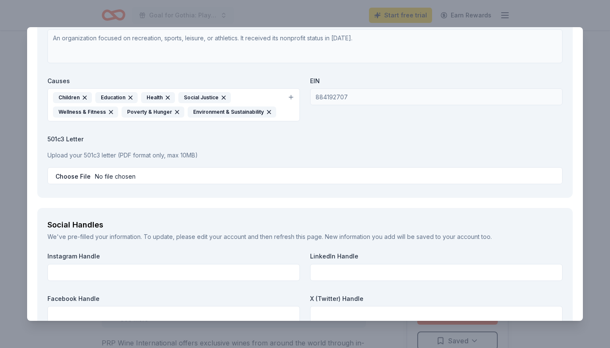
click at [109, 173] on input "file" at bounding box center [305, 175] width 516 height 17
type input "C:\fakepath\501C-3 Imala.pdf"
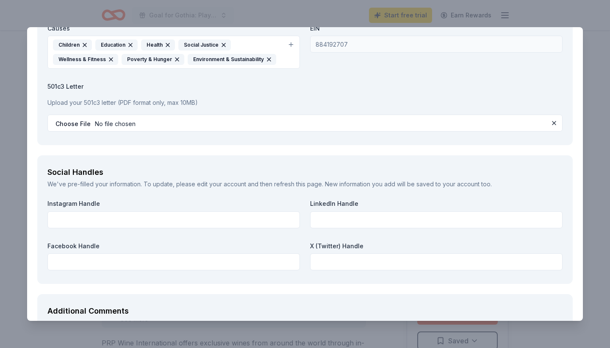
scroll to position [871, 0]
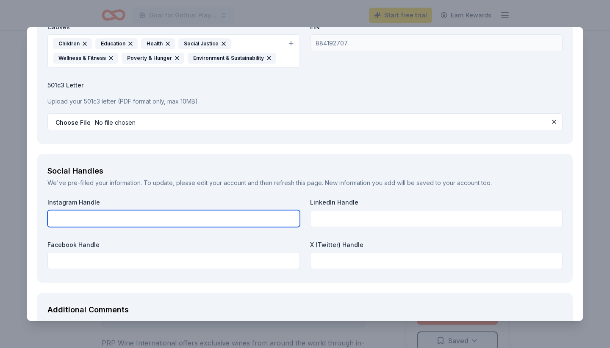
click at [208, 216] on input "text" at bounding box center [173, 218] width 253 height 17
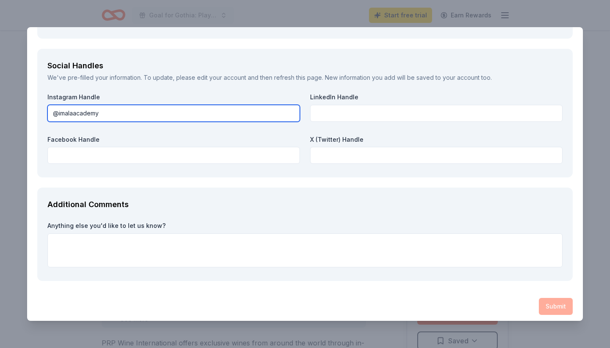
scroll to position [976, 0]
type input "@imalaacademy"
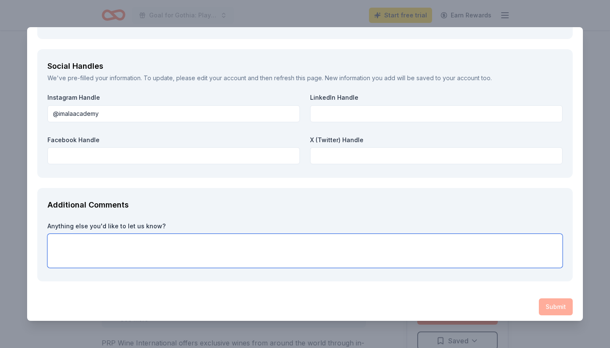
click at [150, 248] on textarea at bounding box center [305, 251] width 516 height 34
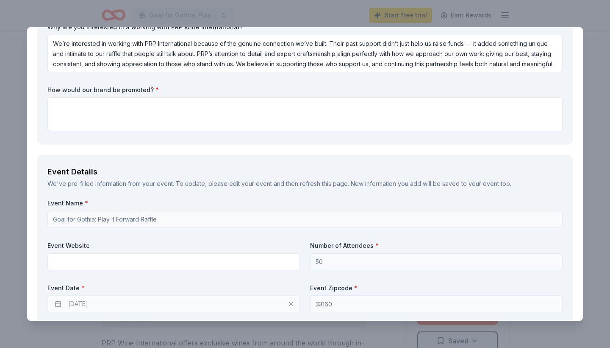
scroll to position [148, 0]
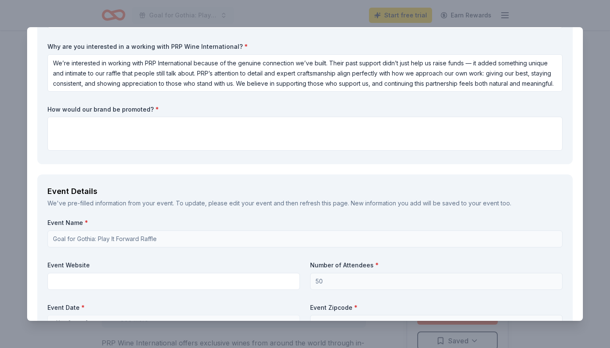
type textarea "We appreciate your support and look forward to continued success for our youth,…"
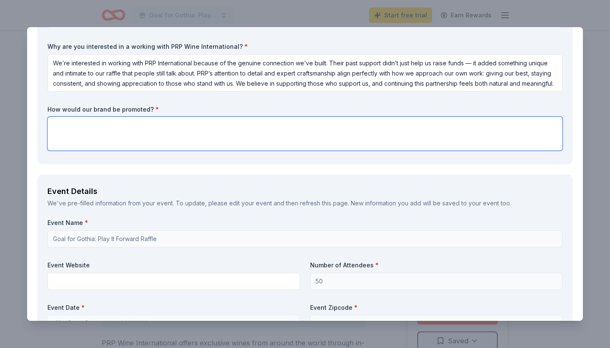
click at [100, 126] on textarea at bounding box center [305, 134] width 516 height 34
paste textarea "Each raffle item will be featured with a dedicated social media post highlighti…"
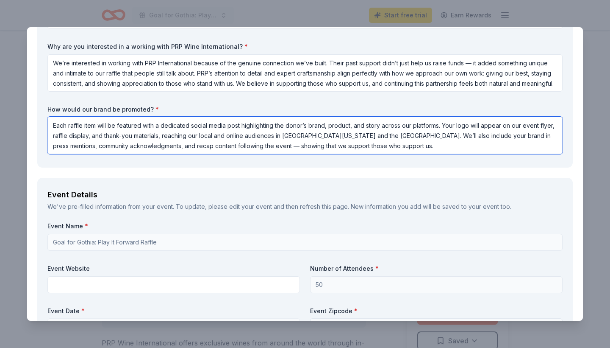
drag, startPoint x: 322, startPoint y: 134, endPoint x: 374, endPoint y: 135, distance: 52.6
click at [374, 135] on textarea "Each raffle item will be featured with a dedicated social media post highlighti…" at bounding box center [305, 135] width 516 height 37
drag, startPoint x: 413, startPoint y: 134, endPoint x: 459, endPoint y: 136, distance: 45.8
click at [459, 136] on textarea "Each raffle item will be featured with a dedicated social media post highlighti…" at bounding box center [305, 135] width 516 height 37
click at [500, 137] on textarea "Each raffle item will be featured with a dedicated social media post highlighti…" at bounding box center [305, 135] width 516 height 37
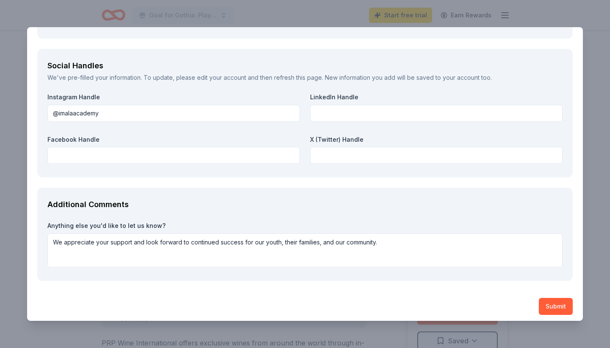
scroll to position [979, 0]
type textarea "Each raffle item will be featured with a dedicated social media post highlighti…"
click at [555, 303] on button "Submit" at bounding box center [556, 306] width 34 height 17
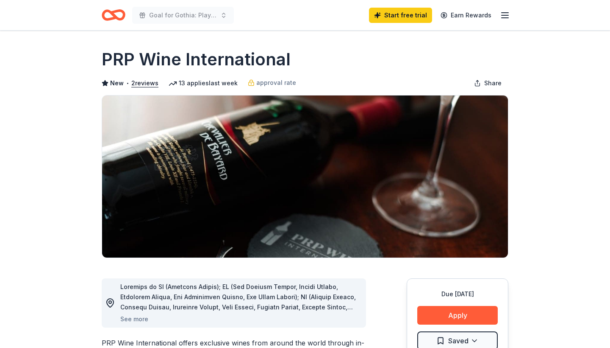
scroll to position [0, 0]
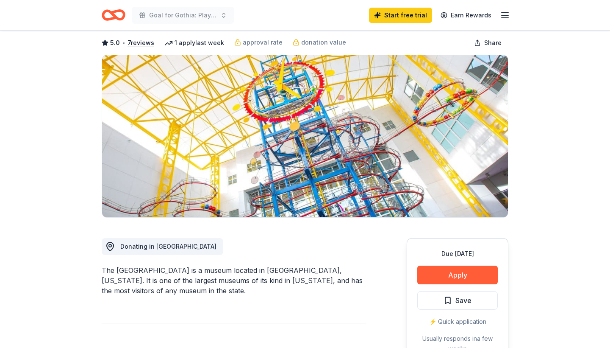
scroll to position [72, 0]
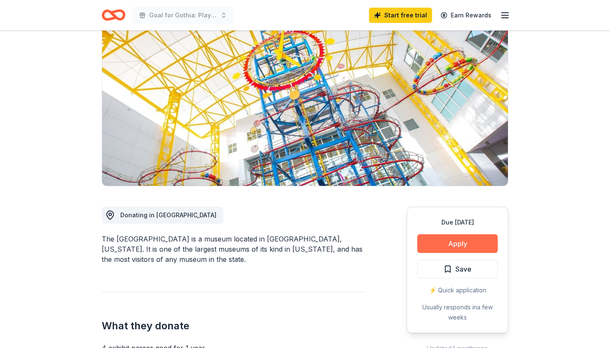
click at [466, 243] on button "Apply" at bounding box center [458, 243] width 81 height 19
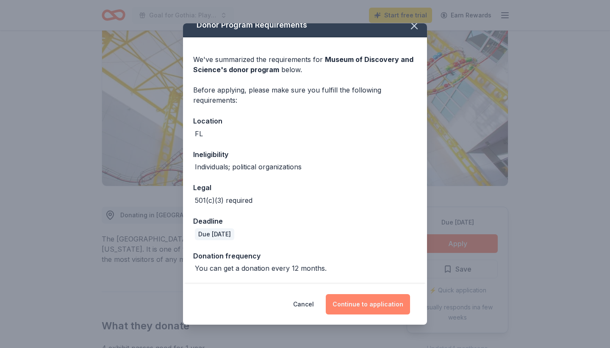
scroll to position [9, 0]
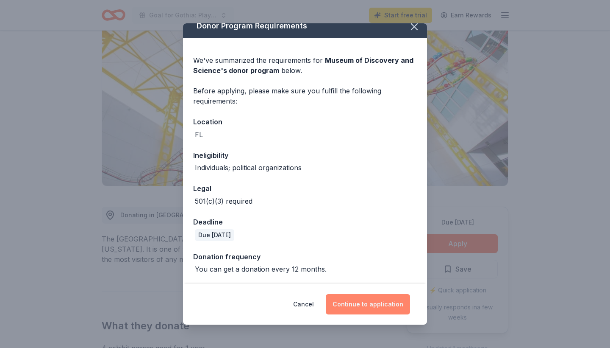
click at [375, 301] on button "Continue to application" at bounding box center [368, 304] width 84 height 20
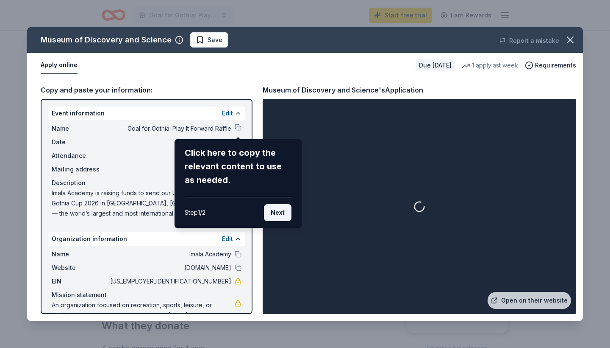
click at [275, 214] on button "Next" at bounding box center [278, 212] width 28 height 17
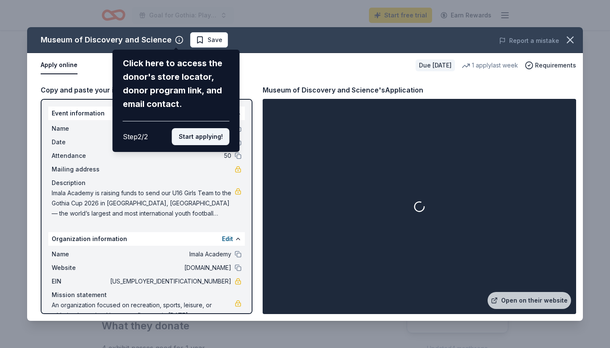
click at [206, 128] on button "Start applying!" at bounding box center [201, 136] width 58 height 17
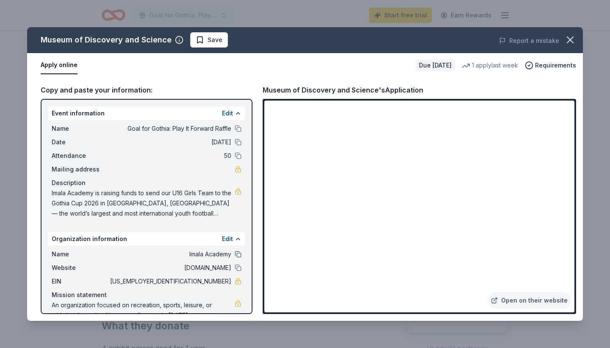
click at [238, 255] on button at bounding box center [238, 254] width 7 height 7
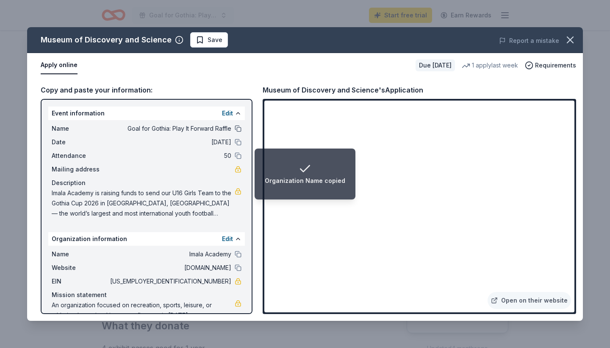
click at [236, 131] on button at bounding box center [238, 128] width 7 height 7
click at [239, 140] on button at bounding box center [238, 142] width 7 height 7
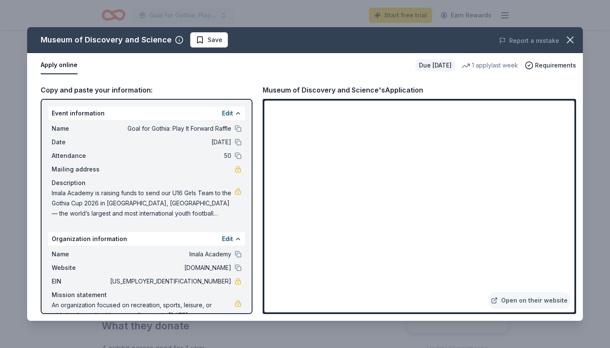
scroll to position [0, 0]
click at [573, 40] on icon "button" at bounding box center [571, 40] width 12 height 12
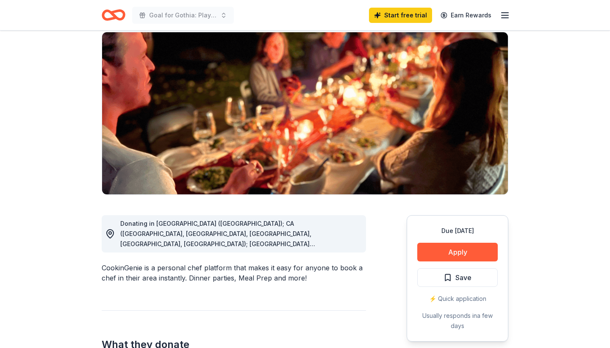
scroll to position [62, 0]
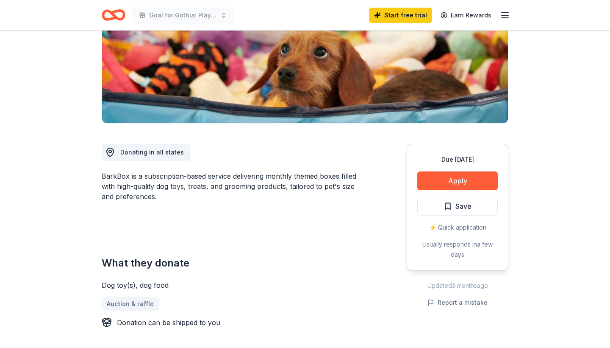
scroll to position [149, 0]
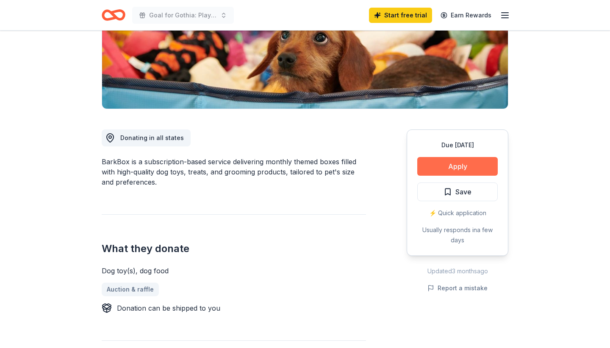
click at [448, 164] on button "Apply" at bounding box center [458, 166] width 81 height 19
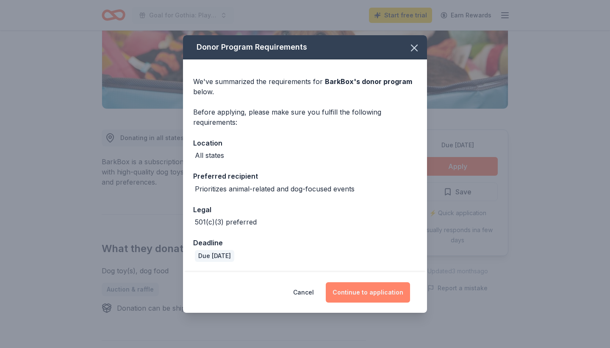
click at [377, 291] on button "Continue to application" at bounding box center [368, 292] width 84 height 20
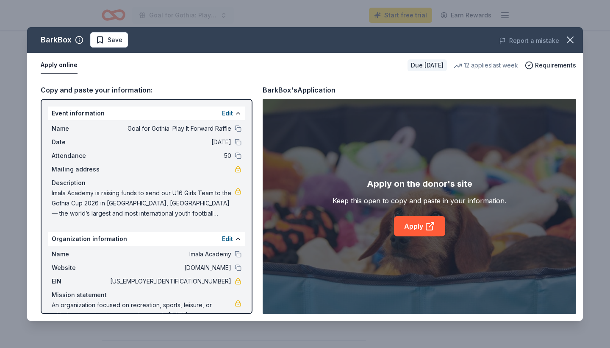
drag, startPoint x: 260, startPoint y: 86, endPoint x: 335, endPoint y: 88, distance: 74.6
click at [335, 88] on div "Copy and paste your information: Event information Edit Name Goal for Gothia: P…" at bounding box center [305, 199] width 556 height 243
drag, startPoint x: 342, startPoint y: 91, endPoint x: 251, endPoint y: 89, distance: 90.3
click at [251, 89] on div "Copy and paste your information: Event information Edit Name Goal for Gothia: P…" at bounding box center [305, 199] width 556 height 243
drag, startPoint x: 270, startPoint y: 92, endPoint x: 329, endPoint y: 86, distance: 58.4
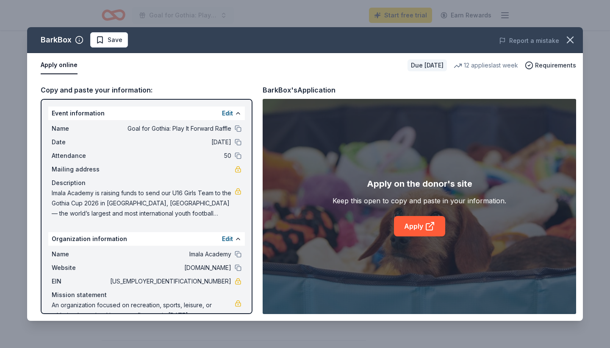
click at [329, 86] on div "BarkBox's Application" at bounding box center [299, 89] width 73 height 11
click at [319, 90] on div "BarkBox's Application" at bounding box center [299, 89] width 73 height 11
click at [572, 39] on icon "button" at bounding box center [571, 40] width 12 height 12
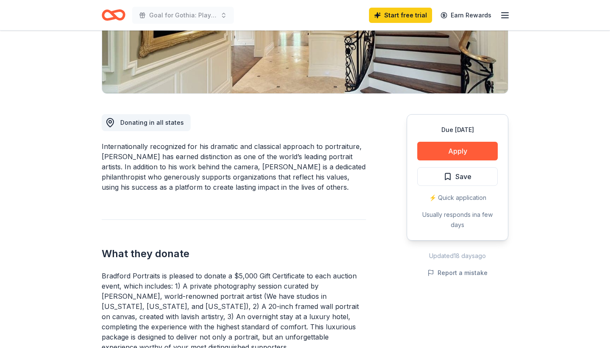
scroll to position [176, 0]
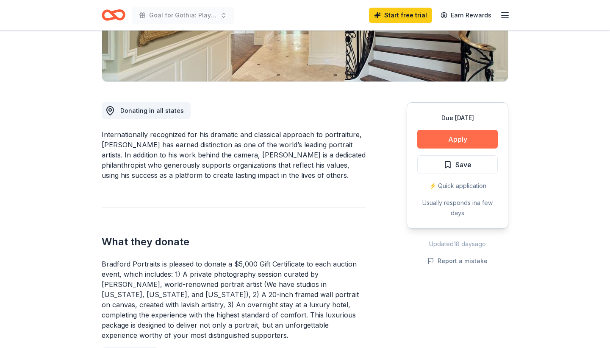
click at [460, 140] on button "Apply" at bounding box center [458, 139] width 81 height 19
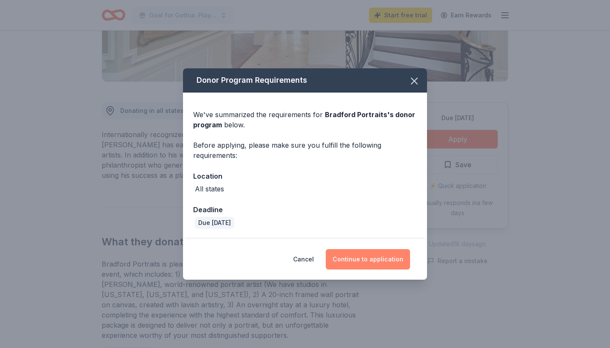
click at [370, 259] on button "Continue to application" at bounding box center [368, 259] width 84 height 20
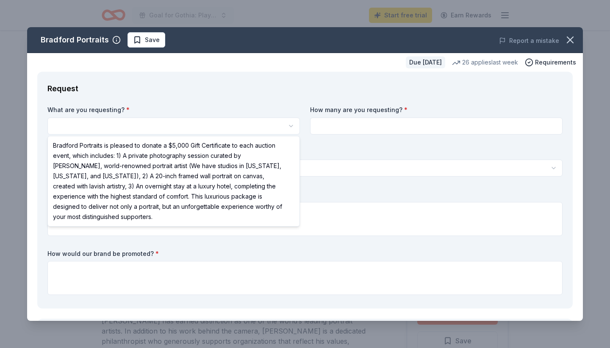
click at [142, 118] on html "Goal for [PERSON_NAME]: Play It Forward Raffle Start free trial Earn Rewards Du…" at bounding box center [305, 174] width 610 height 348
select select "Bradford Portraits is pleased to donate a $5,000 Gift Certificate to each aucti…"
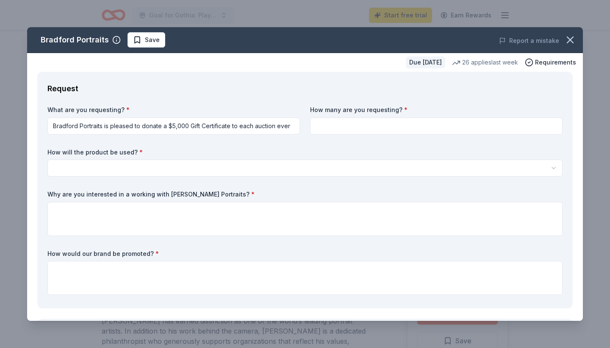
click at [320, 122] on input at bounding box center [436, 125] width 253 height 17
type input "1"
click at [84, 172] on html "Goal for Gothia: Play It Forward Raffle Start free trial Earn Rewards Due in 20…" at bounding box center [305, 174] width 610 height 348
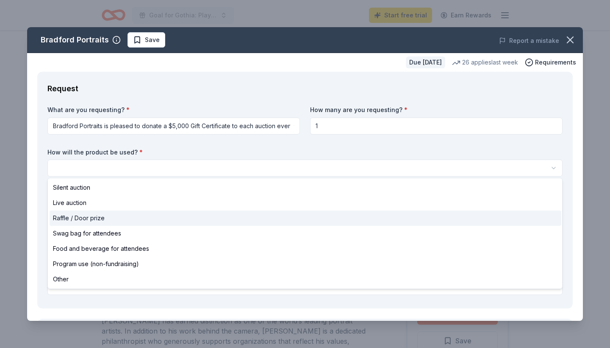
select select "raffleDoorPrize"
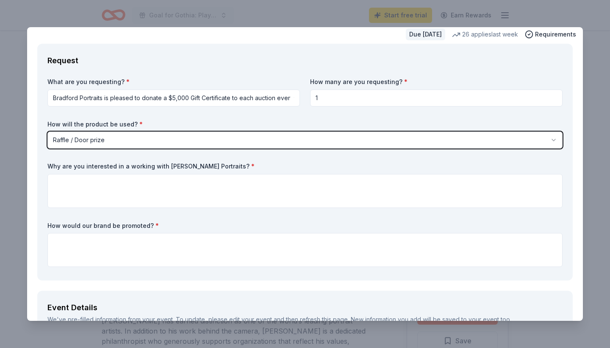
scroll to position [28, 0]
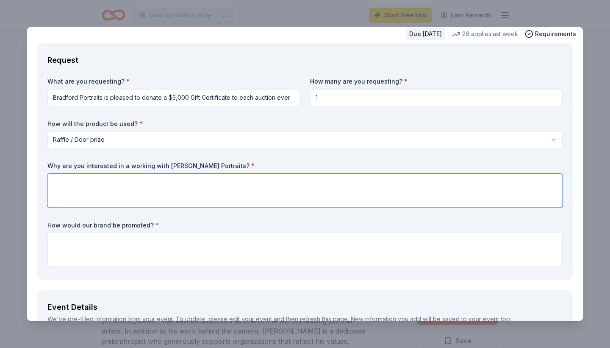
click at [70, 180] on textarea at bounding box center [305, 190] width 516 height 34
paste textarea "We’re interested in working with Bradford Portraits because they represent qual…"
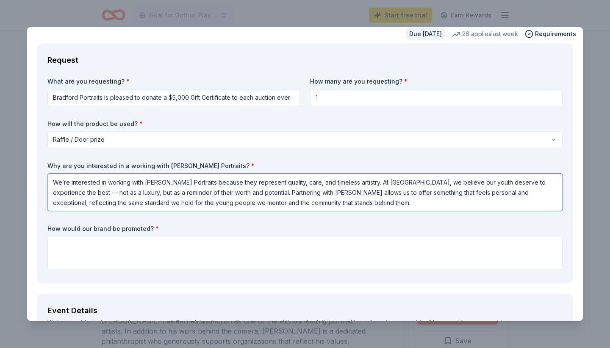
type textarea "We’re interested in working with Bradford Portraits because they represent qual…"
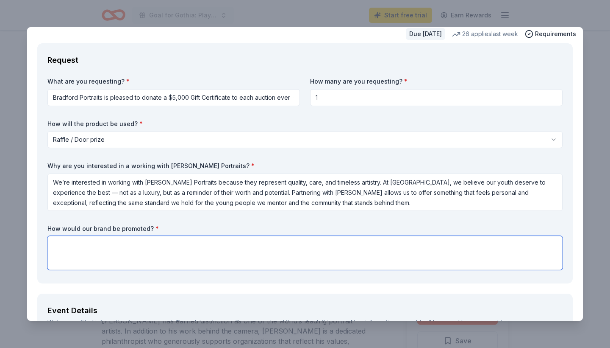
click at [57, 239] on textarea at bounding box center [305, 253] width 516 height 34
paste textarea "Each raffle item will be featured with a dedicated social media post highlighti…"
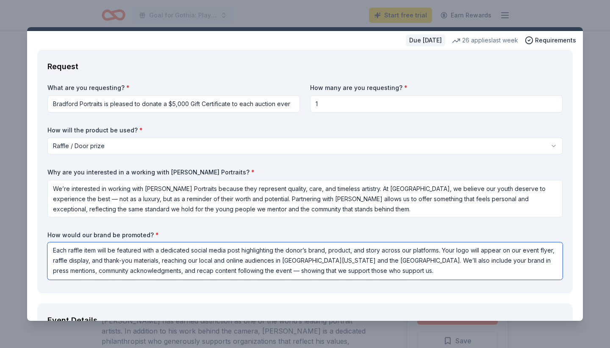
scroll to position [1, 0]
drag, startPoint x: 324, startPoint y: 261, endPoint x: 375, endPoint y: 261, distance: 50.9
click at [375, 261] on textarea "Each raffle item will be featured with a dedicated social media post highlighti…" at bounding box center [305, 260] width 516 height 37
drag, startPoint x: 409, startPoint y: 259, endPoint x: 462, endPoint y: 261, distance: 53.4
click at [462, 261] on textarea "Each raffle item will be featured with a dedicated social media post highlighti…" at bounding box center [305, 260] width 516 height 37
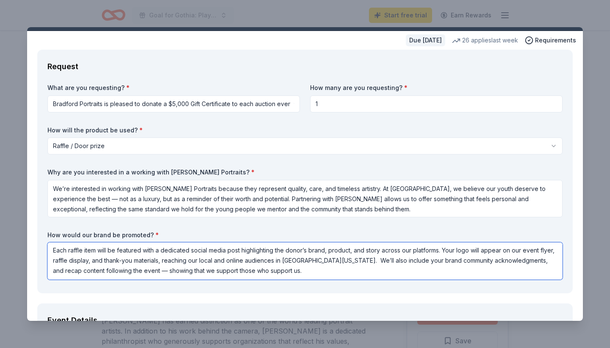
click at [496, 261] on textarea "Each raffle item will be featured with a dedicated social media post highlighti…" at bounding box center [305, 260] width 516 height 37
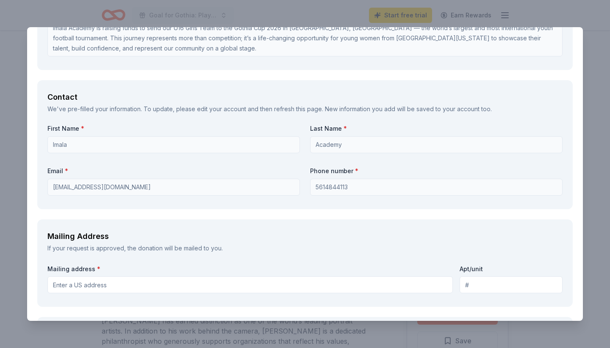
scroll to position [577, 0]
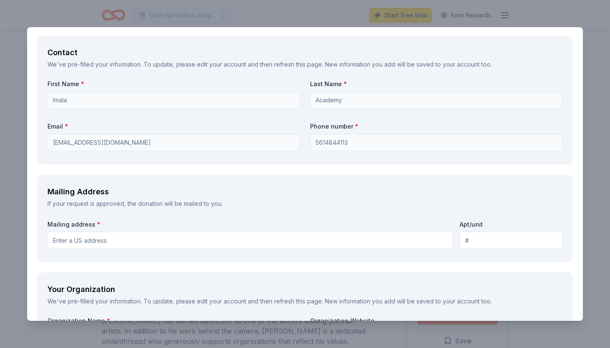
type textarea "Each raffle item will be featured with a dedicated social media post highlighti…"
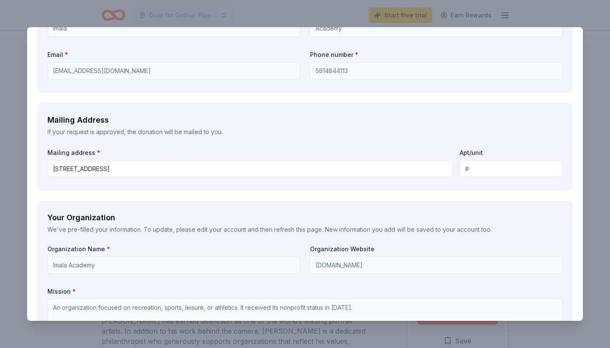
scroll to position [649, 0]
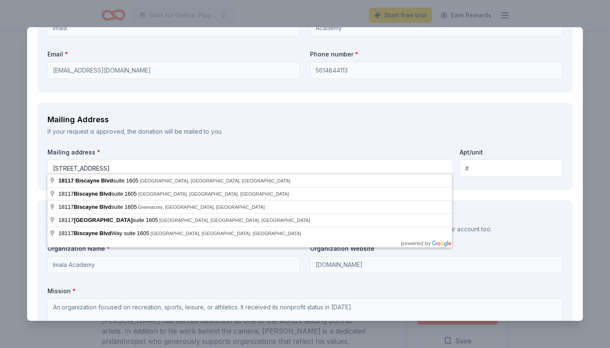
click at [151, 165] on input "18117 Biscayne Blvd suite 1605" at bounding box center [250, 167] width 406 height 17
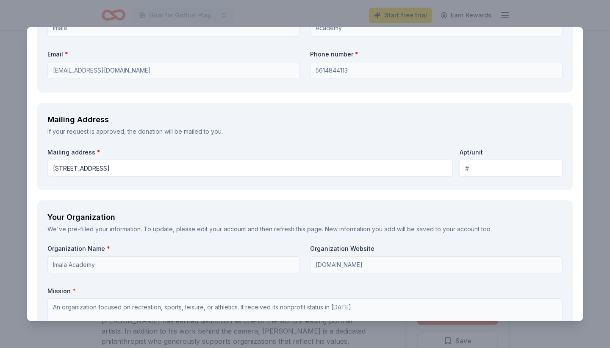
type input "18117 Biscayne Boulevard, Miami, FL, 33160"
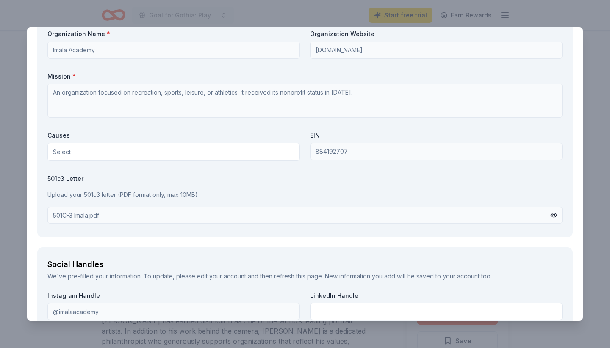
scroll to position [865, 0]
click at [105, 148] on button "Select" at bounding box center [173, 151] width 253 height 18
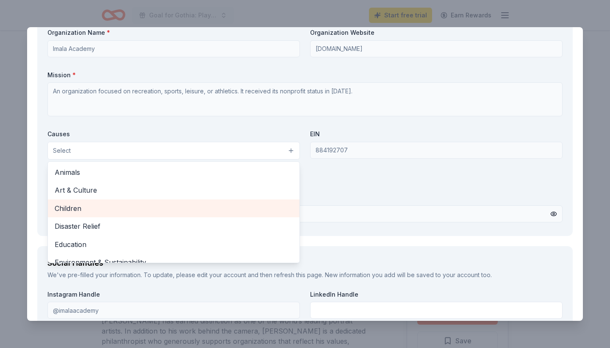
click at [78, 203] on span "Children" at bounding box center [174, 208] width 238 height 11
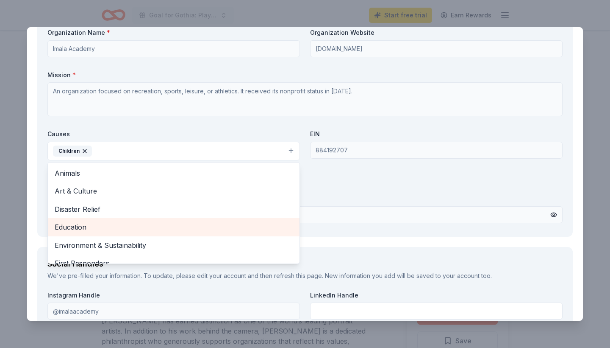
click at [81, 225] on span "Education" at bounding box center [174, 226] width 238 height 11
click at [81, 222] on span "Environment & Sustainability" at bounding box center [174, 226] width 238 height 11
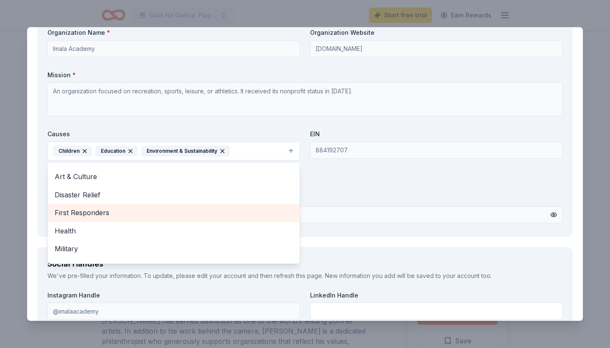
scroll to position [20, 0]
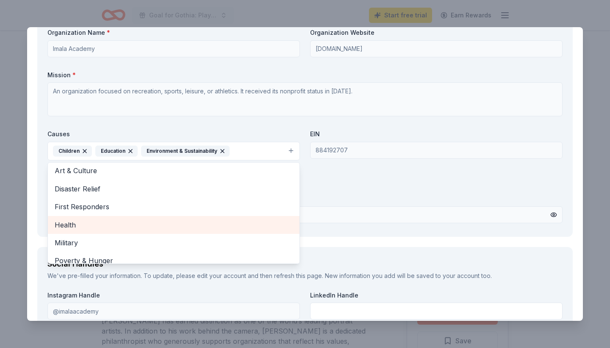
click at [81, 222] on span "Health" at bounding box center [174, 224] width 238 height 11
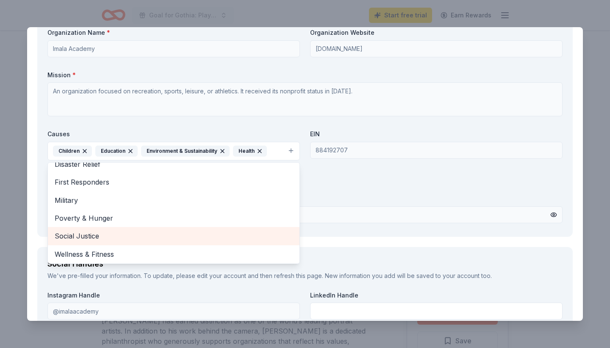
click at [81, 227] on div "Social Justice" at bounding box center [174, 236] width 252 height 18
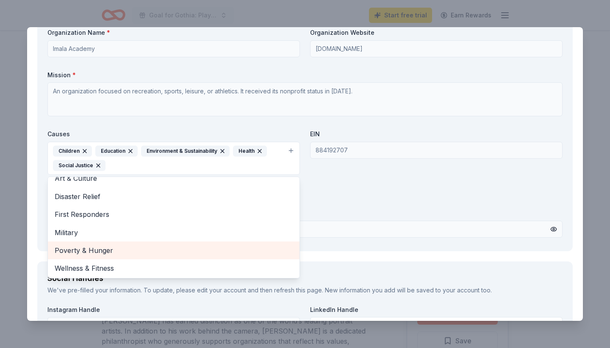
click at [84, 245] on span "Poverty & Hunger" at bounding box center [174, 250] width 238 height 11
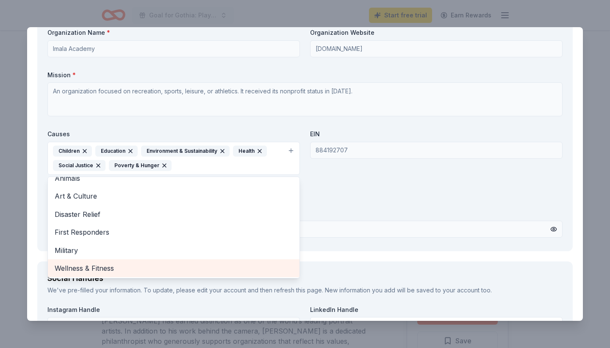
click at [84, 262] on span "Wellness & Fitness" at bounding box center [174, 267] width 238 height 11
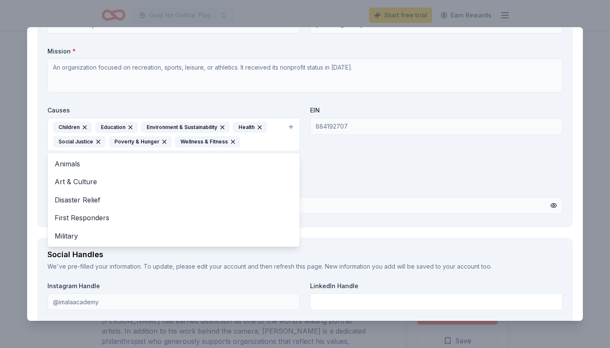
scroll to position [899, 0]
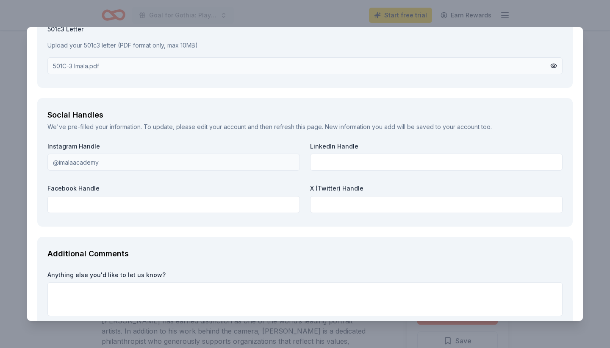
scroll to position [1046, 0]
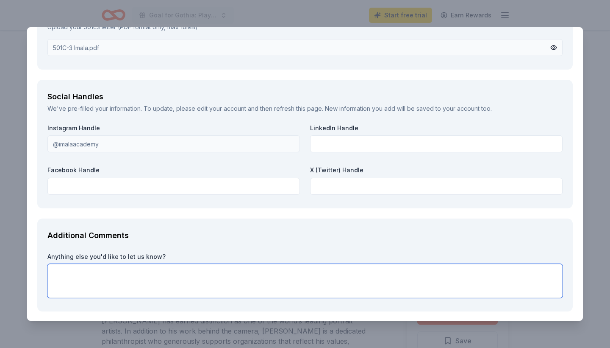
click at [58, 264] on textarea at bounding box center [305, 281] width 516 height 34
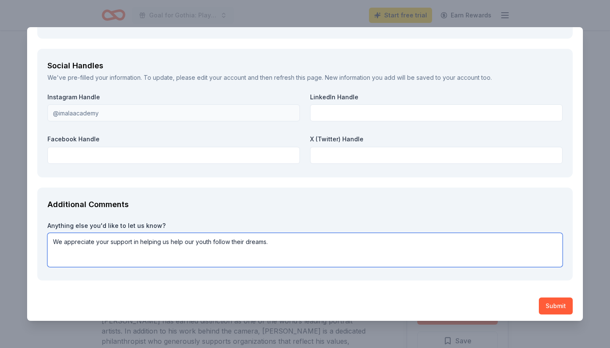
scroll to position [1076, 0]
type textarea "We appreciate your support in helping us help our youth follow their dreams."
click at [554, 303] on button "Submit" at bounding box center [556, 306] width 34 height 17
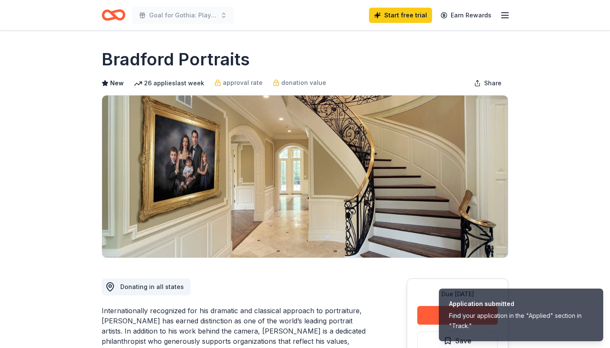
scroll to position [0, 0]
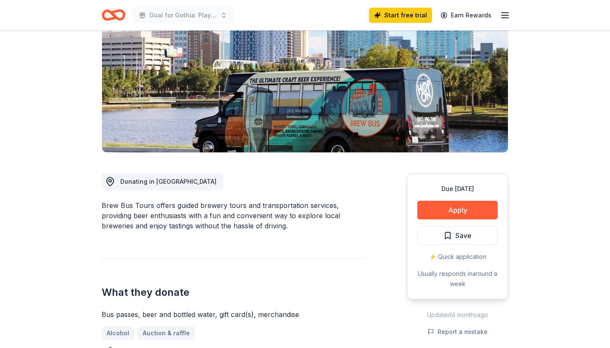
scroll to position [106, 0]
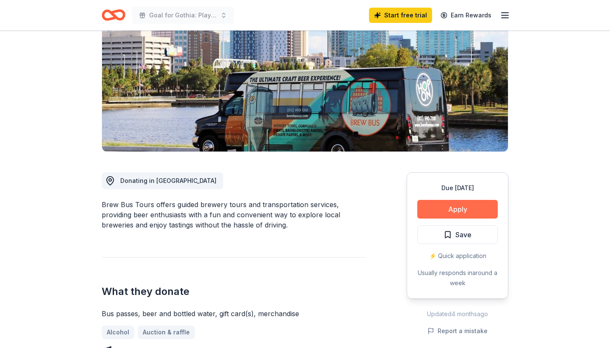
click at [460, 209] on button "Apply" at bounding box center [458, 209] width 81 height 19
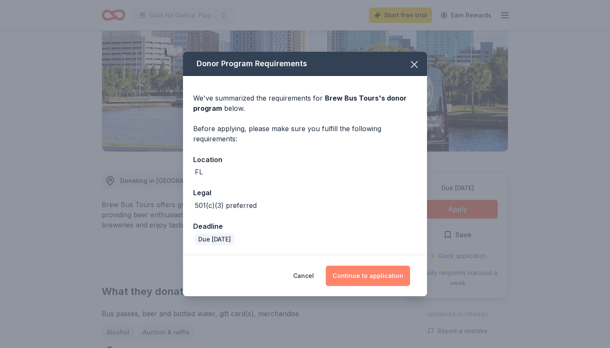
click at [368, 274] on button "Continue to application" at bounding box center [368, 275] width 84 height 20
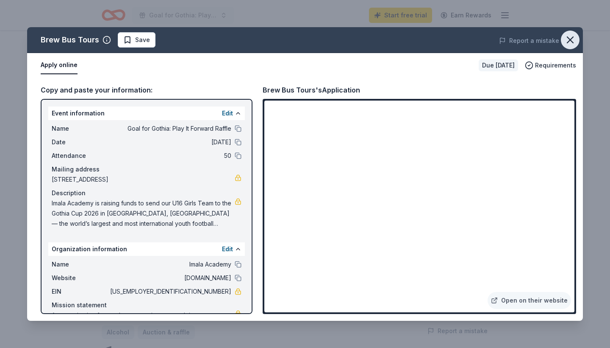
click at [570, 40] on icon "button" at bounding box center [571, 40] width 12 height 12
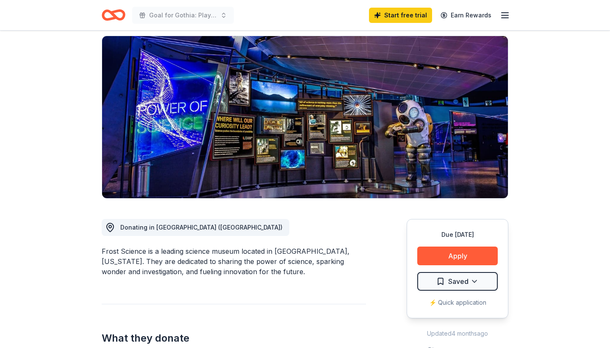
scroll to position [60, 0]
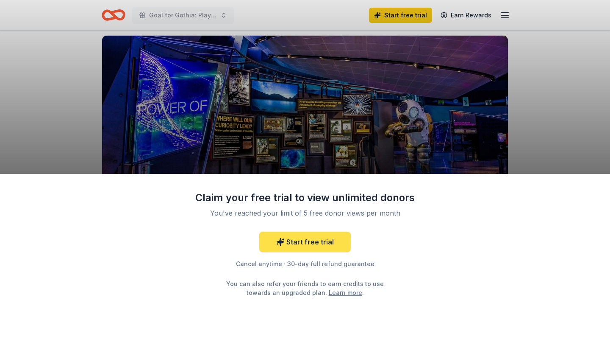
click at [300, 240] on link "Start free trial" at bounding box center [305, 241] width 92 height 20
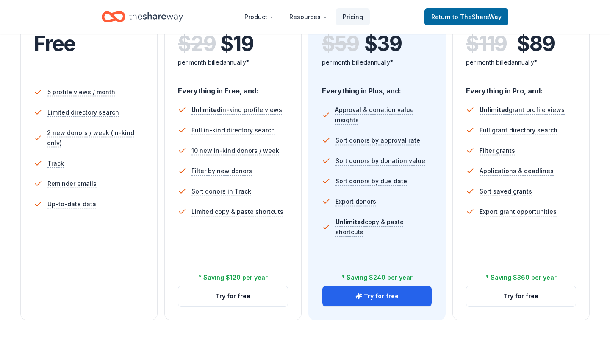
scroll to position [214, 0]
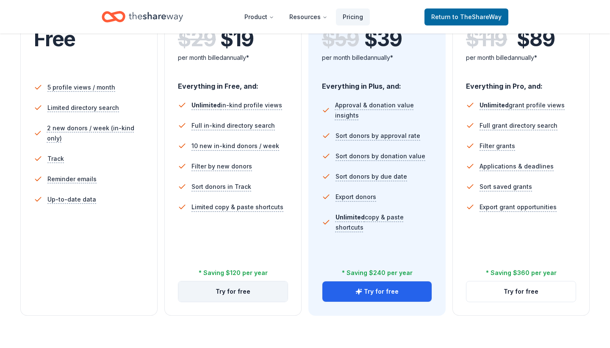
click at [230, 292] on button "Try for free" at bounding box center [232, 291] width 109 height 20
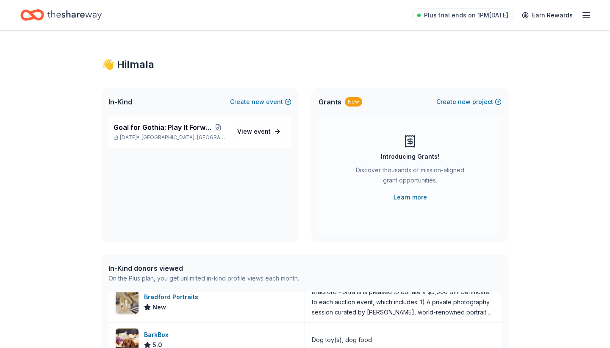
click at [586, 18] on line "button" at bounding box center [586, 18] width 7 height 0
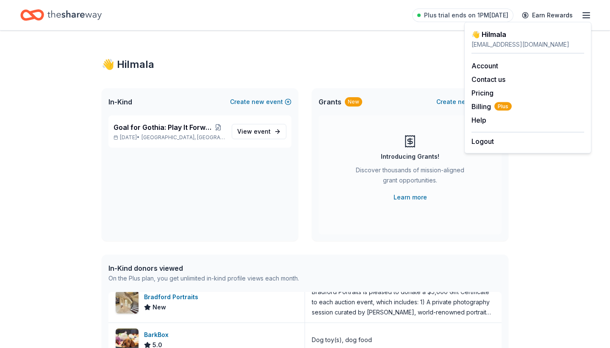
click at [360, 67] on div "👋 Hi Imala" at bounding box center [305, 65] width 407 height 14
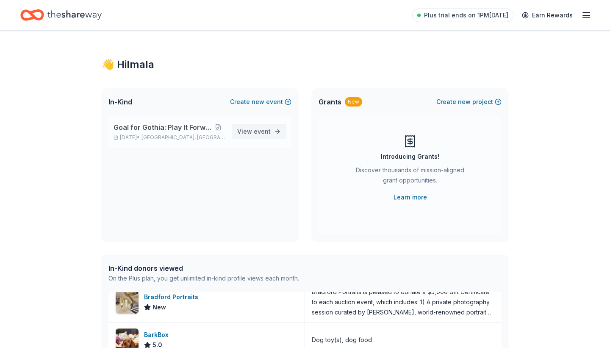
click at [263, 137] on link "View event" at bounding box center [259, 131] width 55 height 15
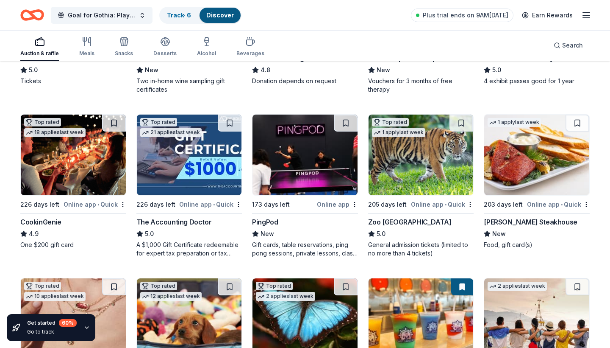
scroll to position [209, 0]
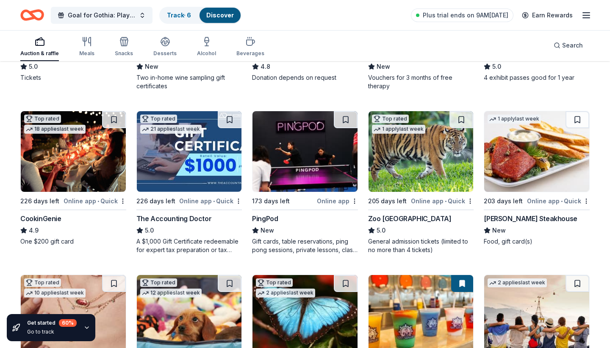
click at [331, 200] on div "Online app" at bounding box center [337, 200] width 41 height 11
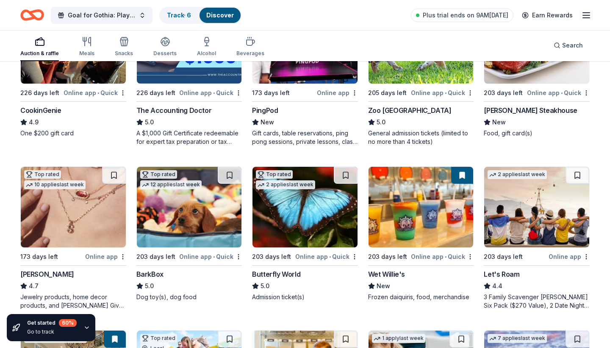
scroll to position [318, 0]
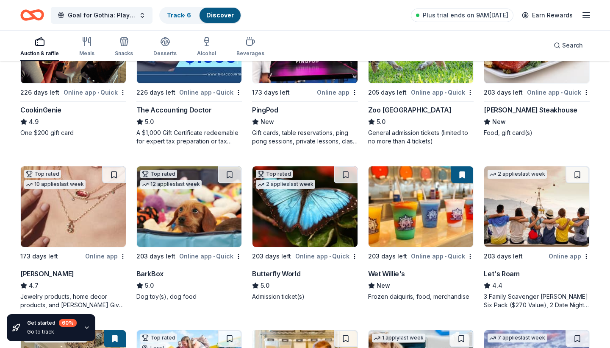
click at [315, 256] on div "Online app • Quick" at bounding box center [326, 256] width 63 height 11
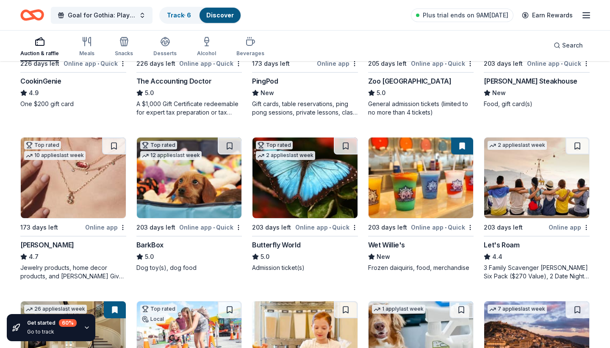
scroll to position [356, 0]
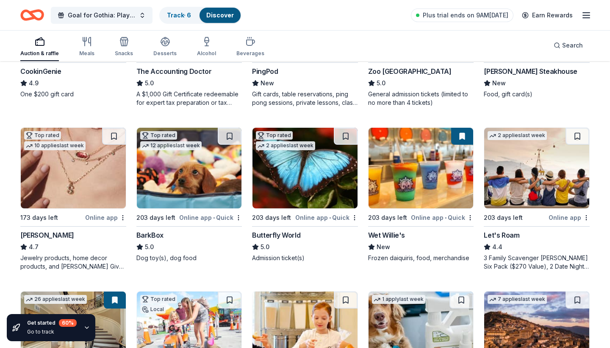
click at [564, 218] on div "Online app" at bounding box center [569, 217] width 41 height 11
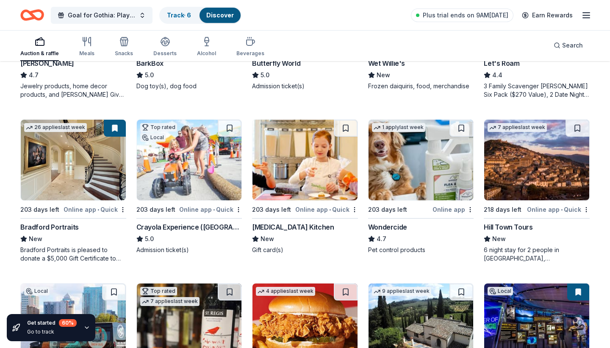
scroll to position [535, 0]
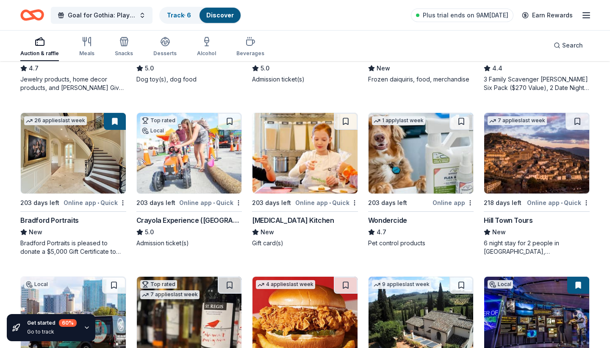
click at [192, 203] on div "Online app • Quick" at bounding box center [210, 202] width 63 height 11
click at [313, 202] on div "Online app • Quick" at bounding box center [326, 202] width 63 height 11
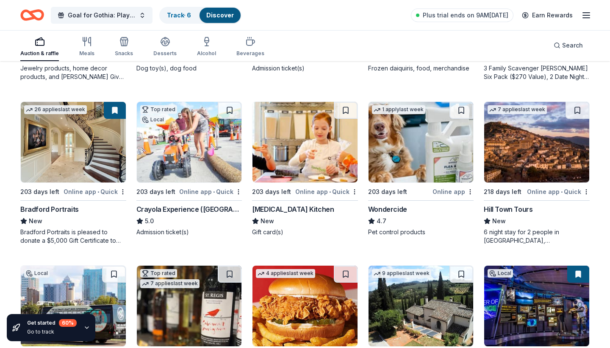
scroll to position [545, 0]
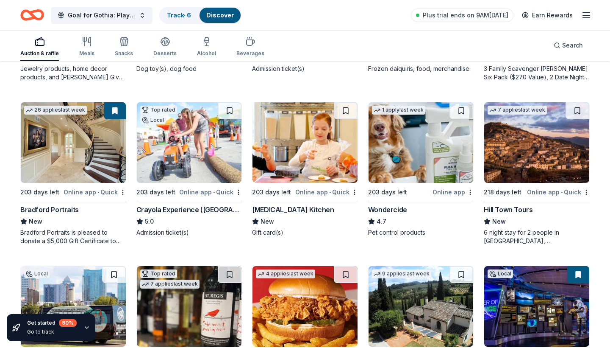
click at [541, 192] on div "Online app • Quick" at bounding box center [558, 192] width 63 height 11
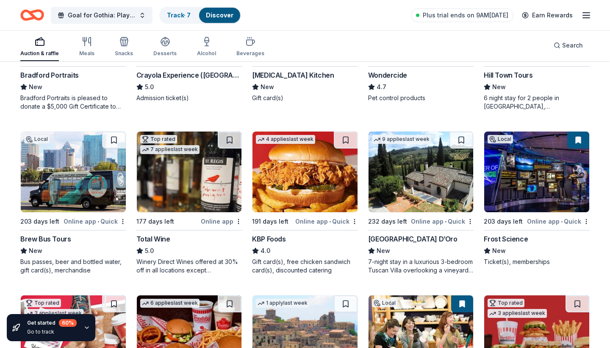
scroll to position [699, 0]
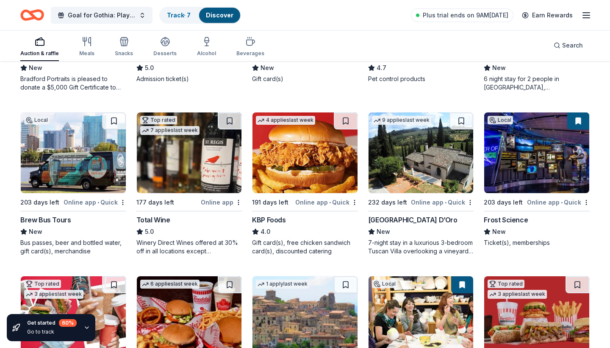
click at [220, 200] on div "Online app" at bounding box center [221, 202] width 41 height 11
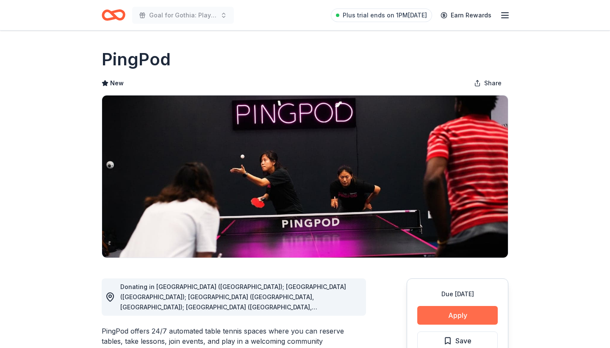
click at [437, 316] on button "Apply" at bounding box center [458, 315] width 81 height 19
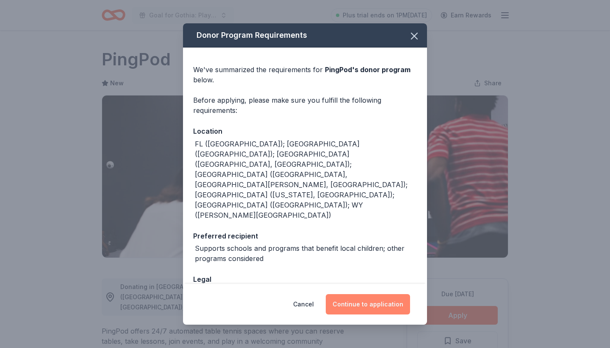
click at [378, 303] on button "Continue to application" at bounding box center [368, 304] width 84 height 20
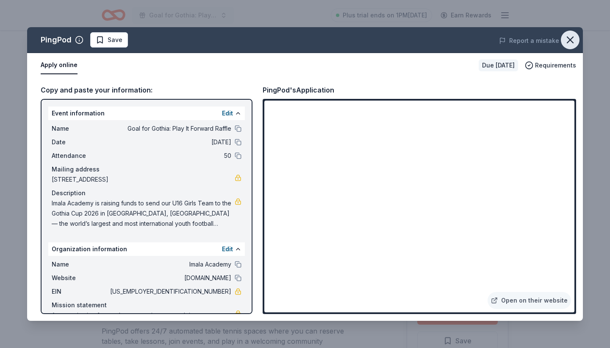
click at [569, 44] on icon "button" at bounding box center [571, 40] width 12 height 12
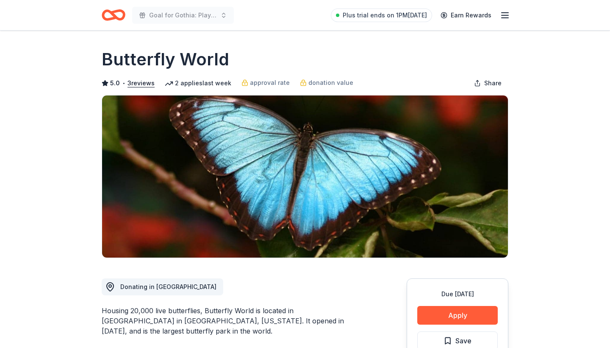
scroll to position [78, 0]
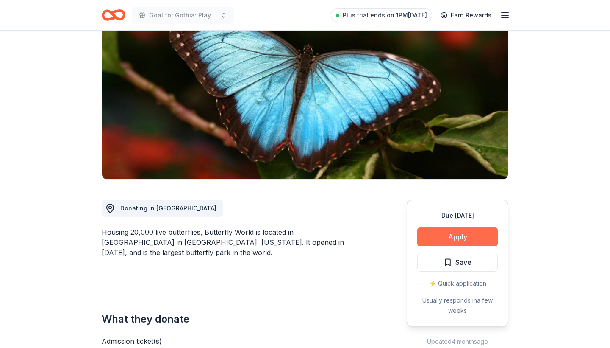
click at [466, 237] on button "Apply" at bounding box center [458, 236] width 81 height 19
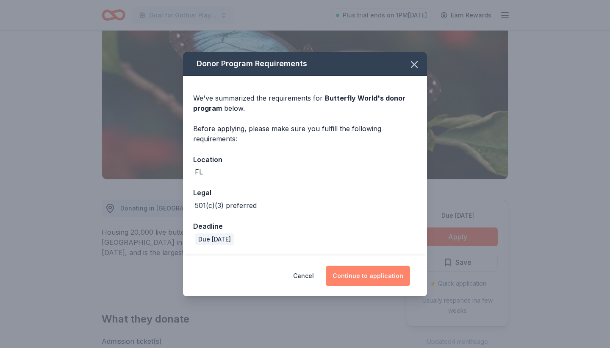
click at [360, 277] on button "Continue to application" at bounding box center [368, 275] width 84 height 20
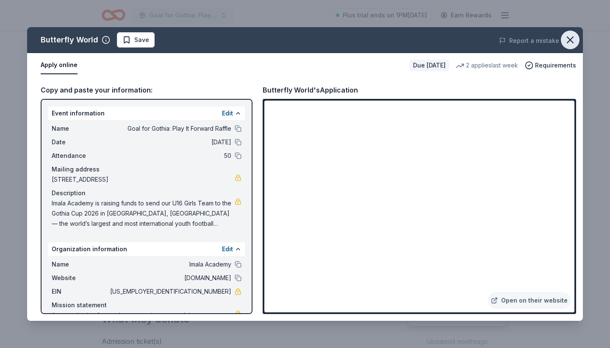
click at [571, 44] on icon "button" at bounding box center [571, 40] width 12 height 12
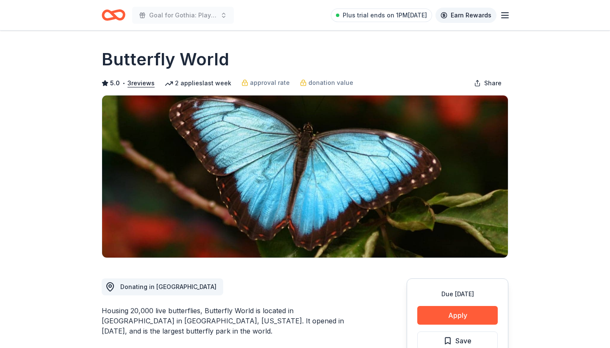
scroll to position [0, 0]
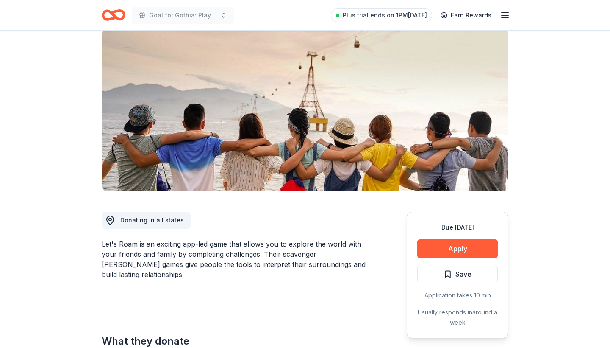
scroll to position [68, 0]
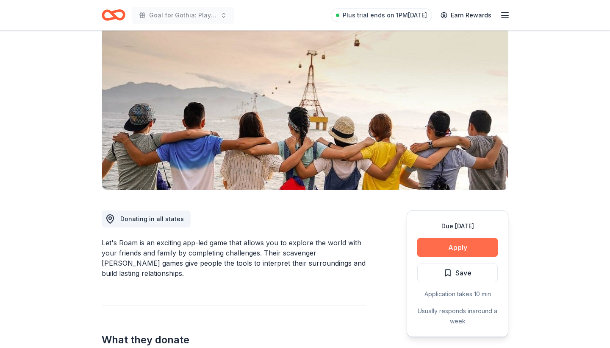
click at [455, 246] on button "Apply" at bounding box center [458, 247] width 81 height 19
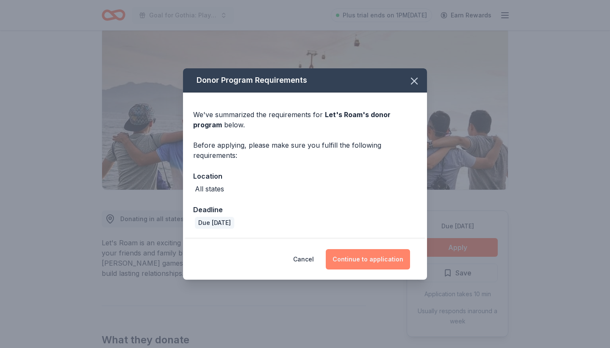
click at [370, 258] on button "Continue to application" at bounding box center [368, 259] width 84 height 20
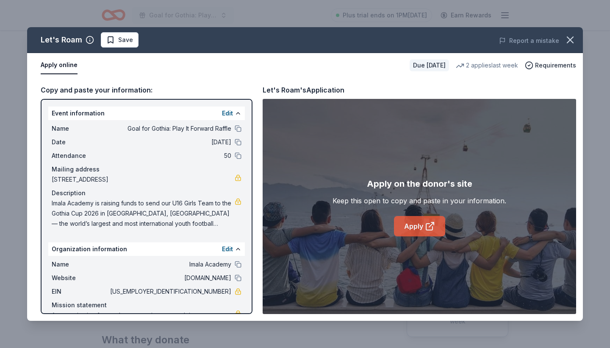
click at [418, 223] on link "Apply" at bounding box center [419, 226] width 51 height 20
click at [573, 39] on icon "button" at bounding box center [571, 40] width 12 height 12
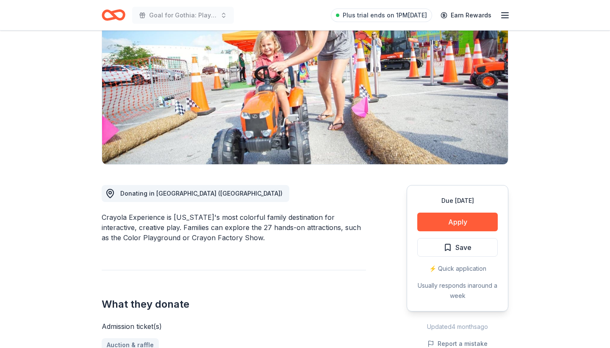
scroll to position [94, 0]
click at [457, 222] on button "Apply" at bounding box center [458, 221] width 81 height 19
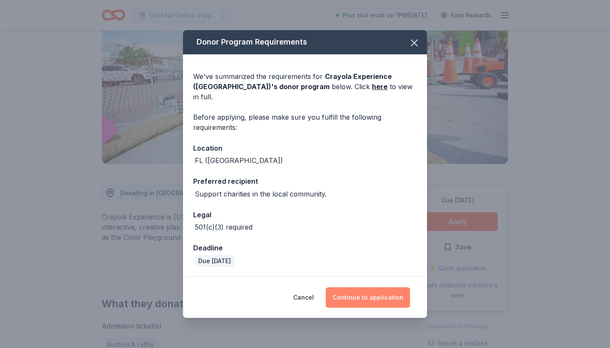
click at [360, 290] on button "Continue to application" at bounding box center [368, 297] width 84 height 20
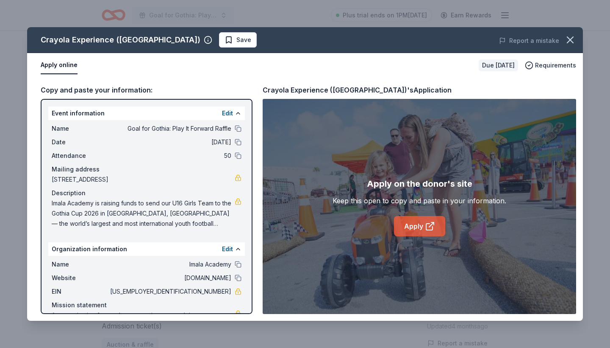
click at [426, 227] on icon at bounding box center [430, 226] width 10 height 10
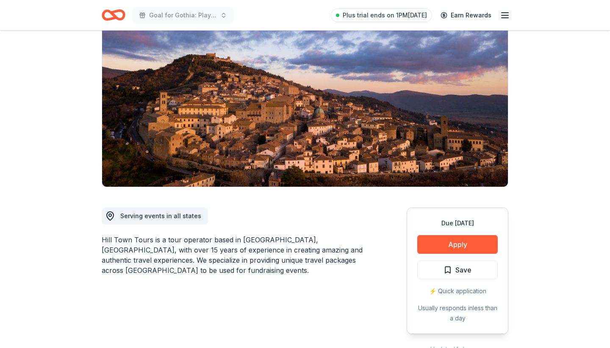
scroll to position [72, 0]
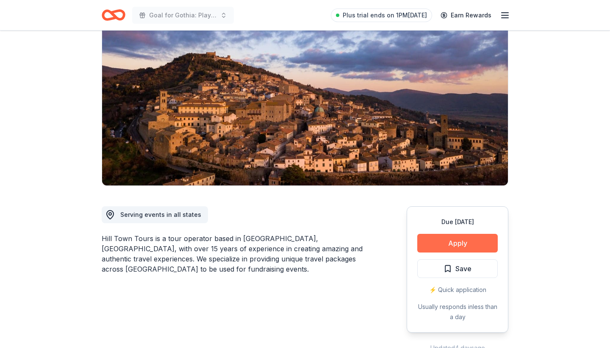
click at [463, 239] on button "Apply" at bounding box center [458, 243] width 81 height 19
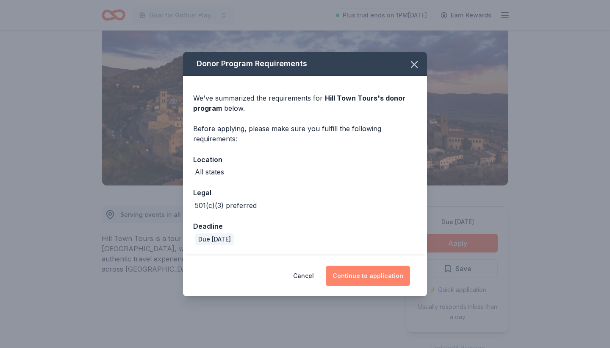
click at [362, 276] on button "Continue to application" at bounding box center [368, 275] width 84 height 20
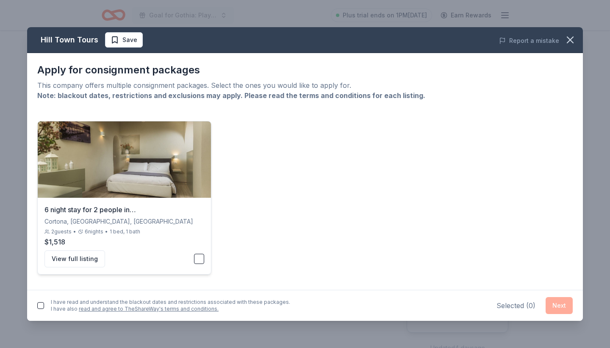
click at [198, 259] on button "button" at bounding box center [199, 259] width 10 height 10
click at [39, 303] on button "button" at bounding box center [40, 305] width 7 height 7
click at [567, 304] on button "Next" at bounding box center [559, 305] width 27 height 17
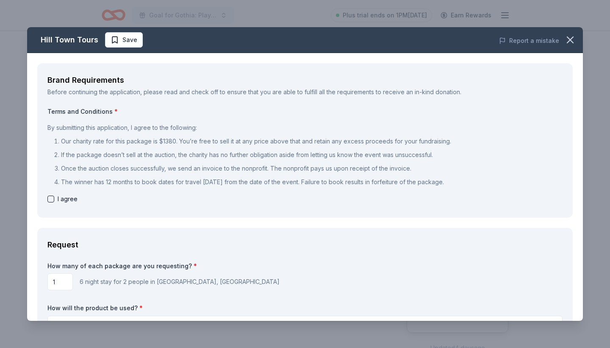
click at [51, 195] on button "button" at bounding box center [50, 198] width 7 height 7
checkbox input "true"
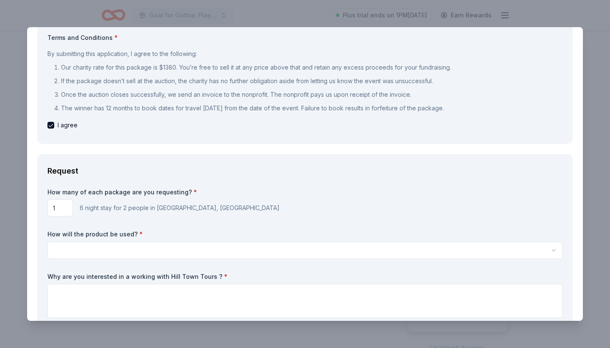
scroll to position [106, 0]
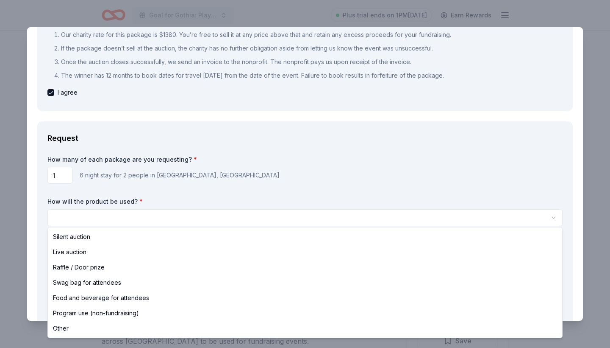
click at [169, 215] on html "Goal for Gothia: Play It Forward Raffle Plus trial ends on 1PM[DATE] Earn Rewar…" at bounding box center [305, 174] width 610 height 348
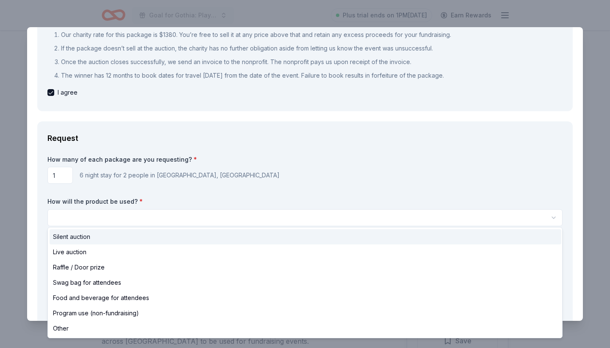
select select "silentAuction"
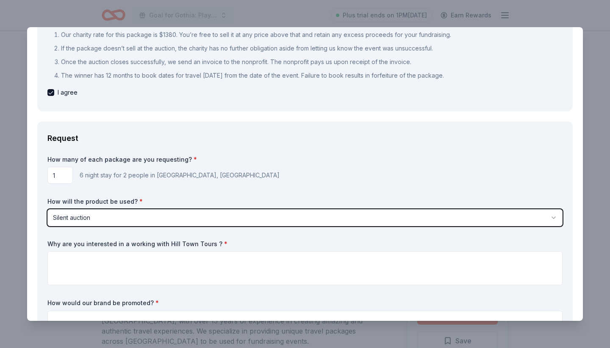
scroll to position [153, 0]
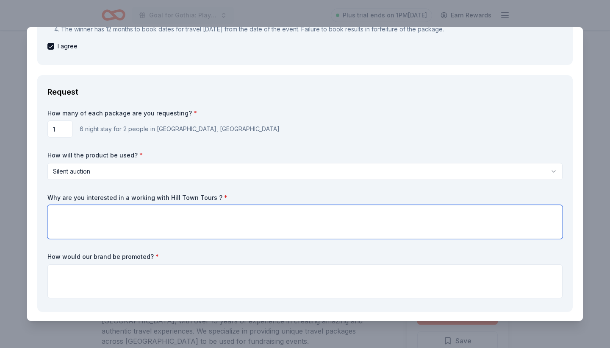
click at [81, 221] on textarea at bounding box center [305, 222] width 516 height 34
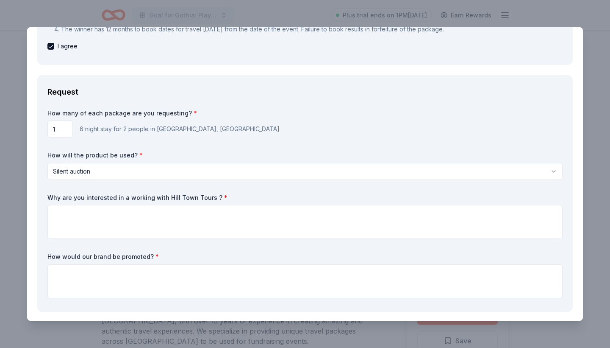
drag, startPoint x: 49, startPoint y: 195, endPoint x: 204, endPoint y: 194, distance: 155.2
click at [204, 194] on label "Why are you interested in a working with Hill Town Tours ? *" at bounding box center [305, 197] width 516 height 8
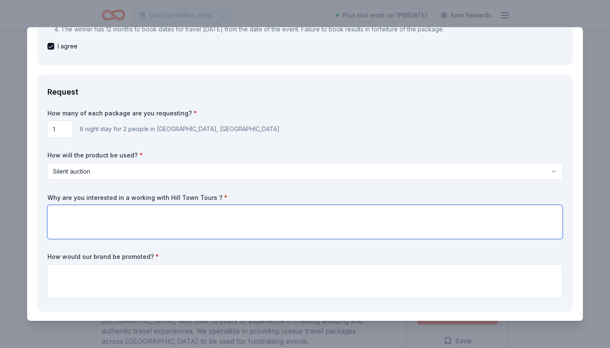
click at [58, 213] on textarea at bounding box center [305, 222] width 516 height 34
paste textarea "We’re interested in partnering with Hill Town Tours because what you offer is m…"
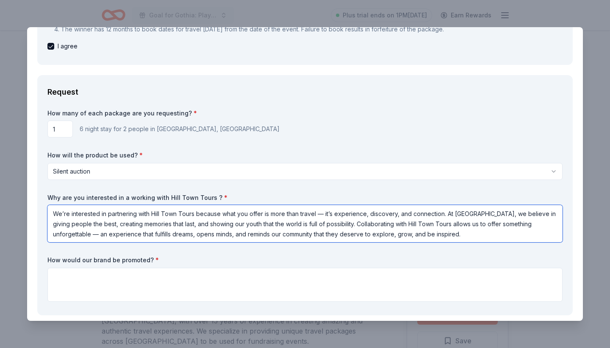
type textarea "We’re interested in partnering with Hill Town Tours because what you offer is m…"
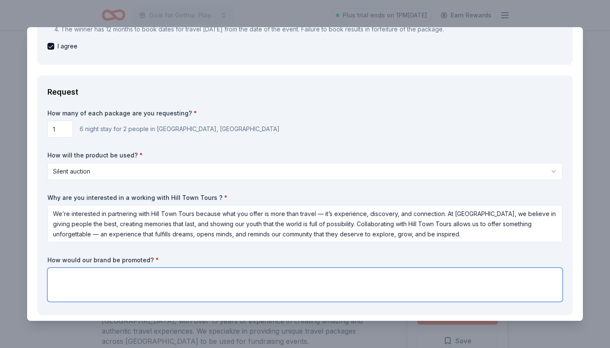
click at [62, 279] on textarea at bounding box center [305, 285] width 516 height 34
paste textarea "Each raffle item will be featured with a dedicated social media post highlighti…"
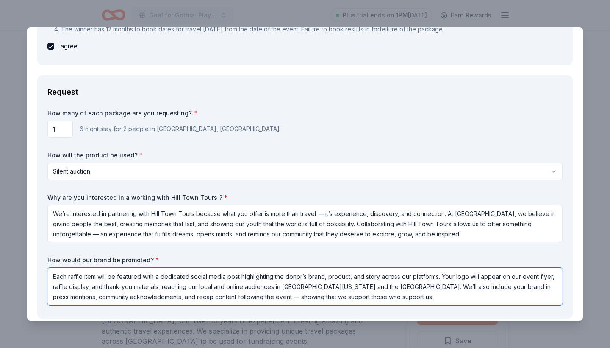
drag, startPoint x: 69, startPoint y: 275, endPoint x: 85, endPoint y: 277, distance: 15.8
click at [85, 277] on textarea "Each raffle item will be featured with a dedicated social media post highlighti…" at bounding box center [305, 286] width 516 height 37
drag, startPoint x: 477, startPoint y: 285, endPoint x: 506, endPoint y: 285, distance: 29.3
click at [506, 285] on textarea "Each Auction item will be featured with a dedicated social media post highlight…" at bounding box center [305, 286] width 516 height 37
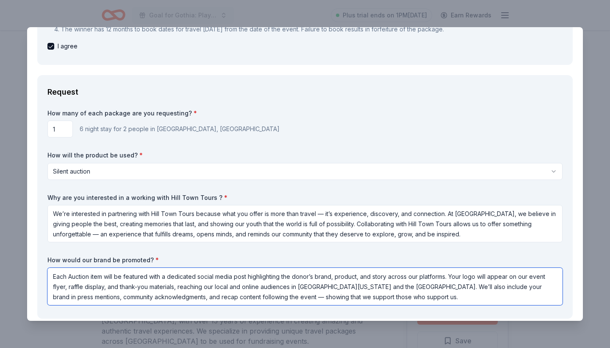
drag, startPoint x: 483, startPoint y: 286, endPoint x: 530, endPoint y: 287, distance: 47.1
click at [530, 287] on textarea "Each Auction item will be featured with a dedicated social media post highlight…" at bounding box center [305, 286] width 516 height 37
click at [106, 296] on textarea "Each Auction item will be featured with a dedicated social media post highlight…" at bounding box center [305, 286] width 516 height 37
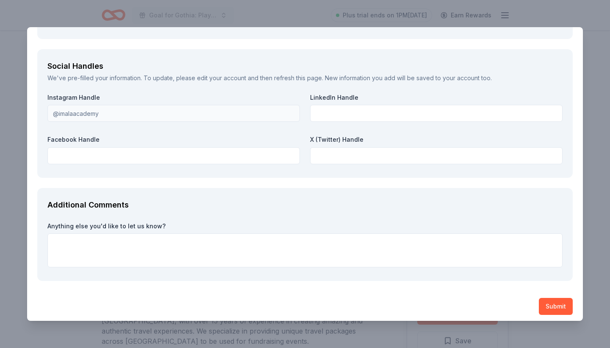
scroll to position [1119, 0]
type textarea "Each Auction item will be featured with a dedicated social media post highlight…"
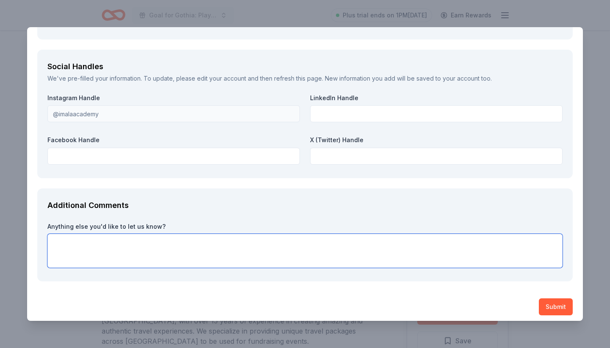
click at [109, 237] on textarea at bounding box center [305, 251] width 516 height 34
paste textarea "Thank you for supporting our Goal for [PERSON_NAME]. Your generosity helps our …"
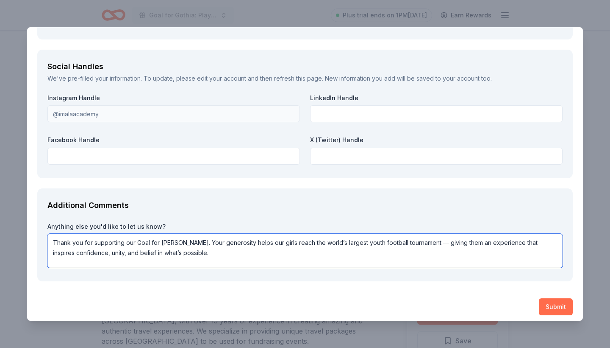
type textarea "Thank you for supporting our Goal for [PERSON_NAME]. Your generosity helps our …"
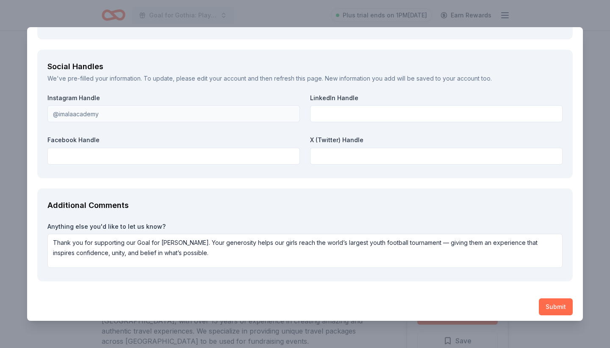
click at [550, 300] on button "Submit" at bounding box center [556, 306] width 34 height 17
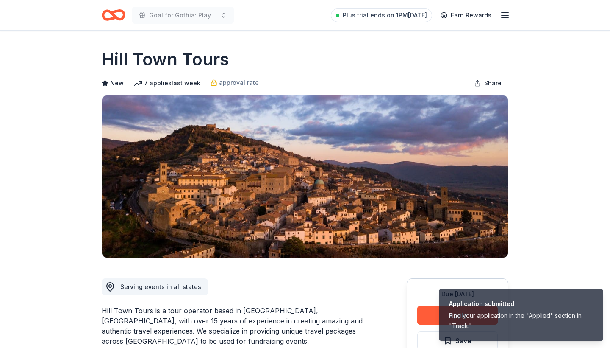
scroll to position [0, 0]
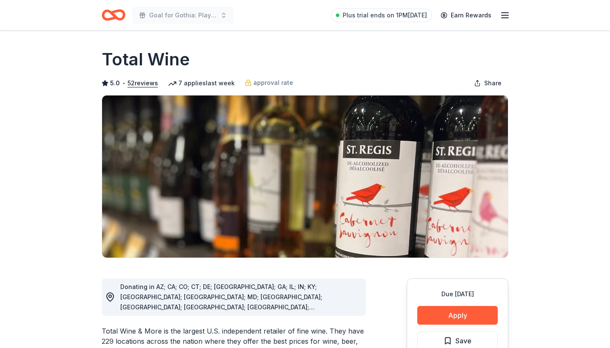
scroll to position [45, 0]
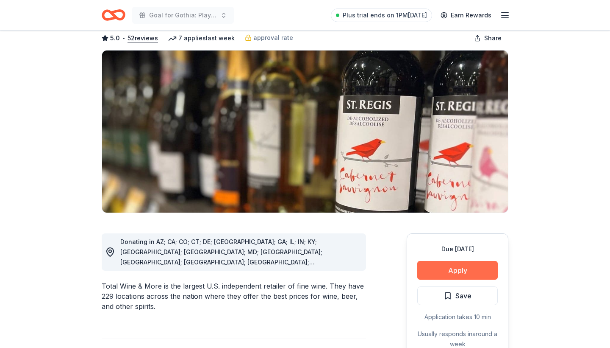
click at [468, 270] on button "Apply" at bounding box center [458, 270] width 81 height 19
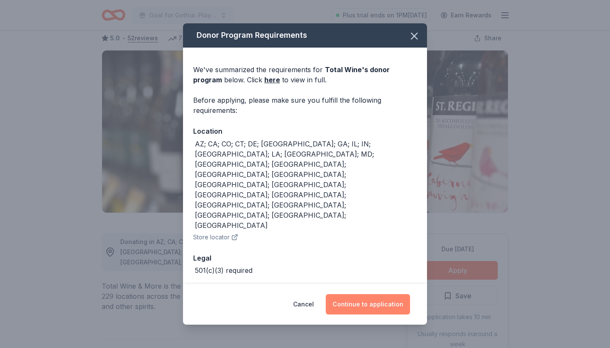
click at [365, 294] on button "Continue to application" at bounding box center [368, 304] width 84 height 20
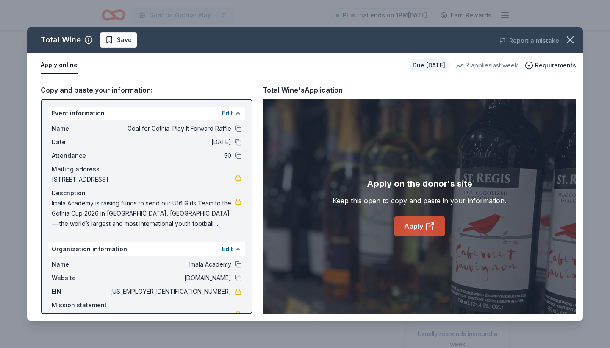
click at [418, 228] on link "Apply" at bounding box center [419, 226] width 51 height 20
